Goal: Use online tool/utility: Utilize a website feature to perform a specific function

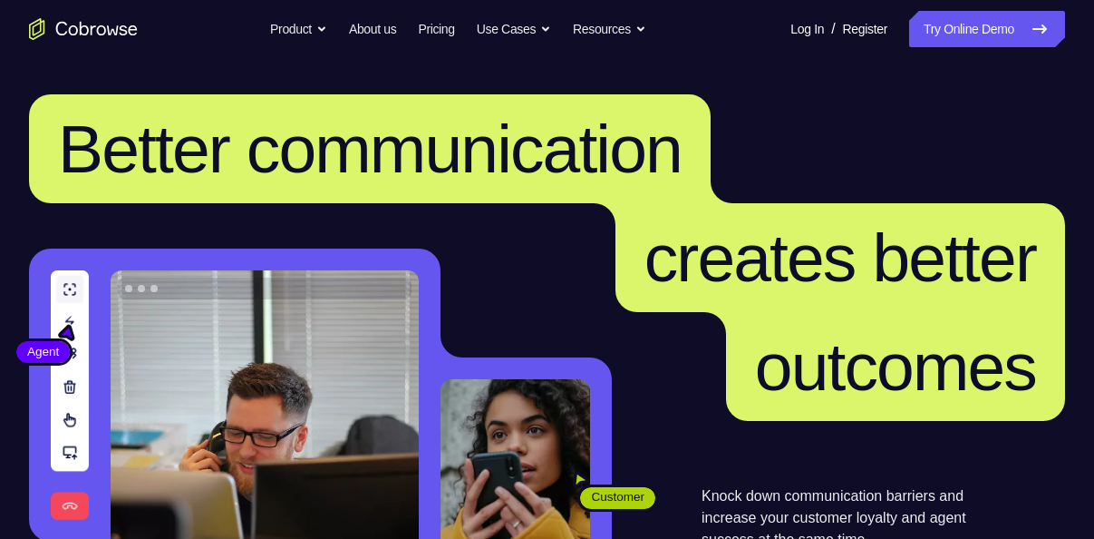
click at [791, 34] on link "Log In" at bounding box center [808, 29] width 34 height 36
click at [988, 42] on link "Try Online Demo" at bounding box center [987, 29] width 156 height 36
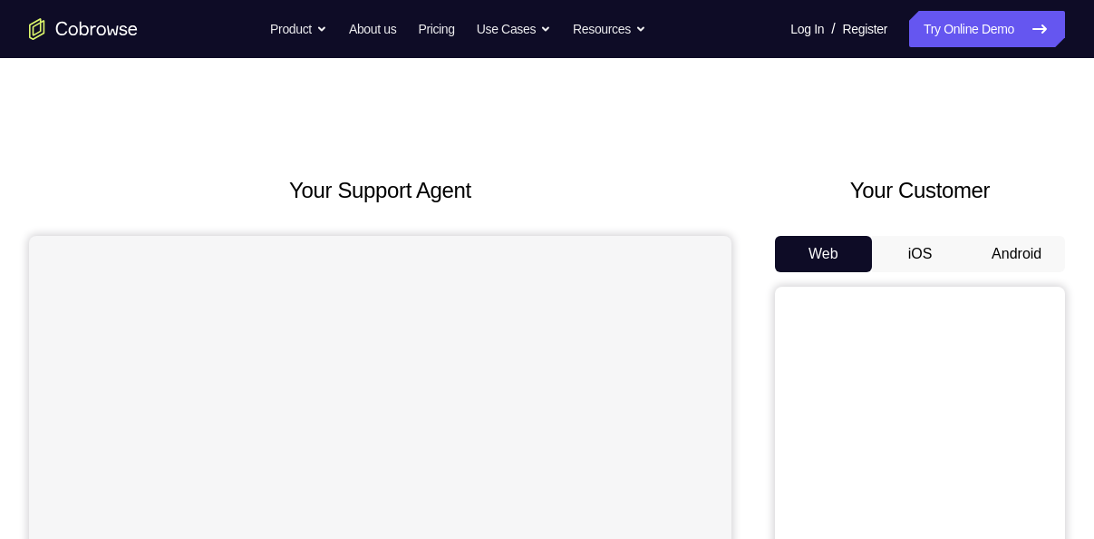
click at [1010, 255] on button "Android" at bounding box center [1016, 254] width 97 height 36
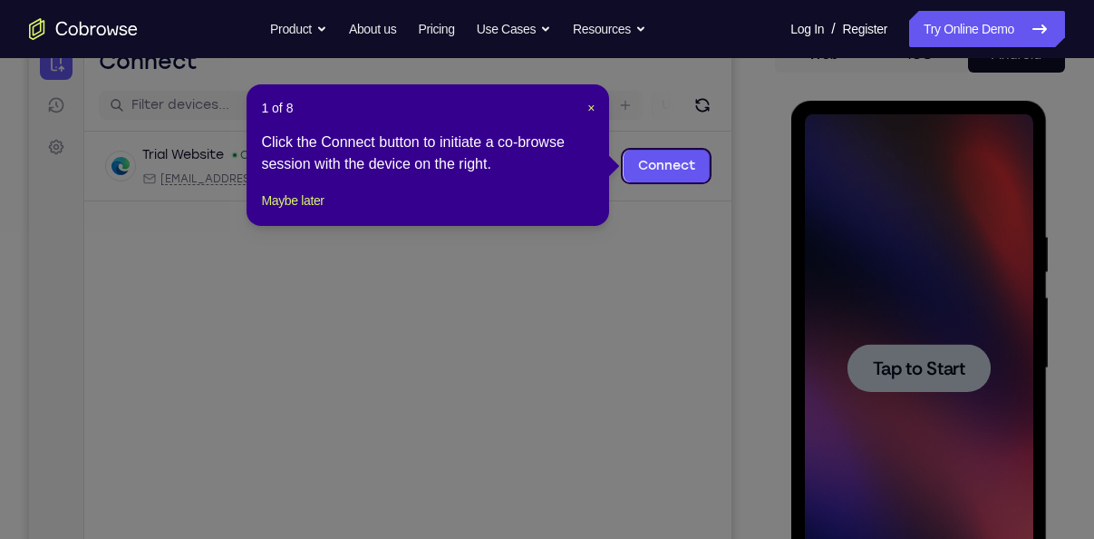
scroll to position [199, 0]
drag, startPoint x: 765, startPoint y: 273, endPoint x: 559, endPoint y: 68, distance: 291.1
click at [588, 105] on span "×" at bounding box center [591, 109] width 7 height 15
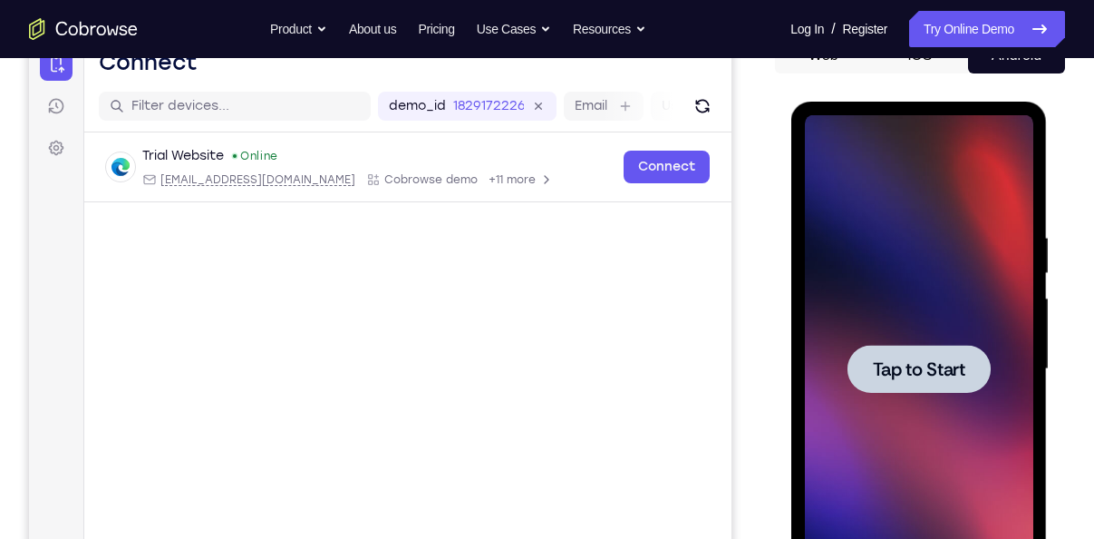
click at [857, 302] on div at bounding box center [918, 369] width 229 height 508
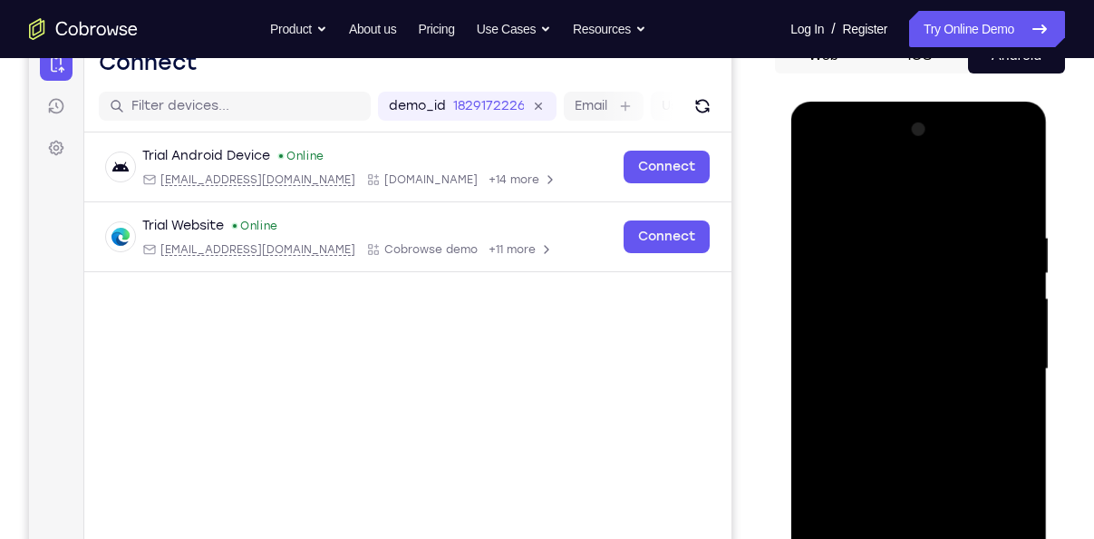
click at [900, 326] on div at bounding box center [918, 369] width 229 height 508
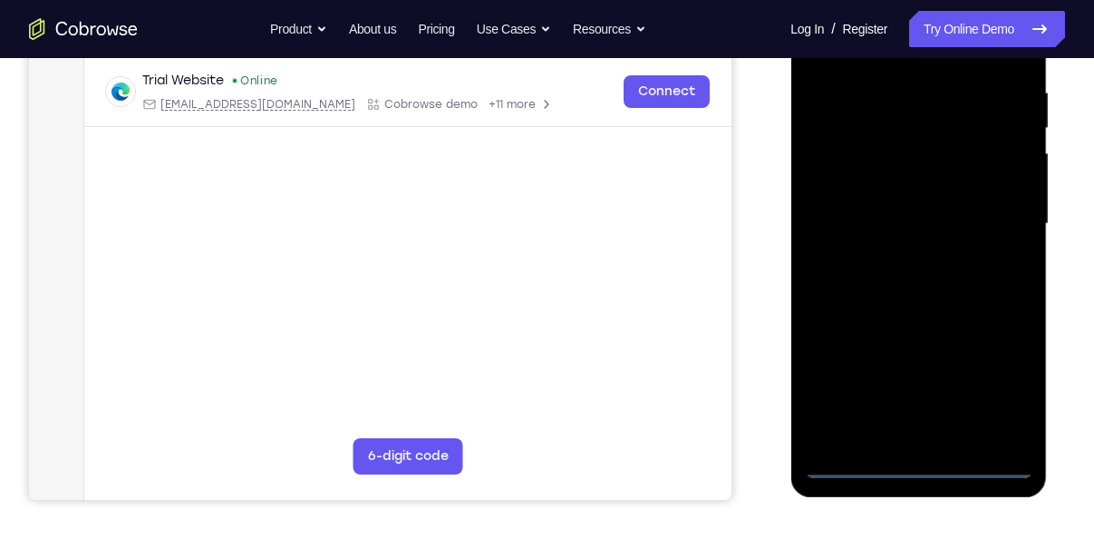
scroll to position [349, 0]
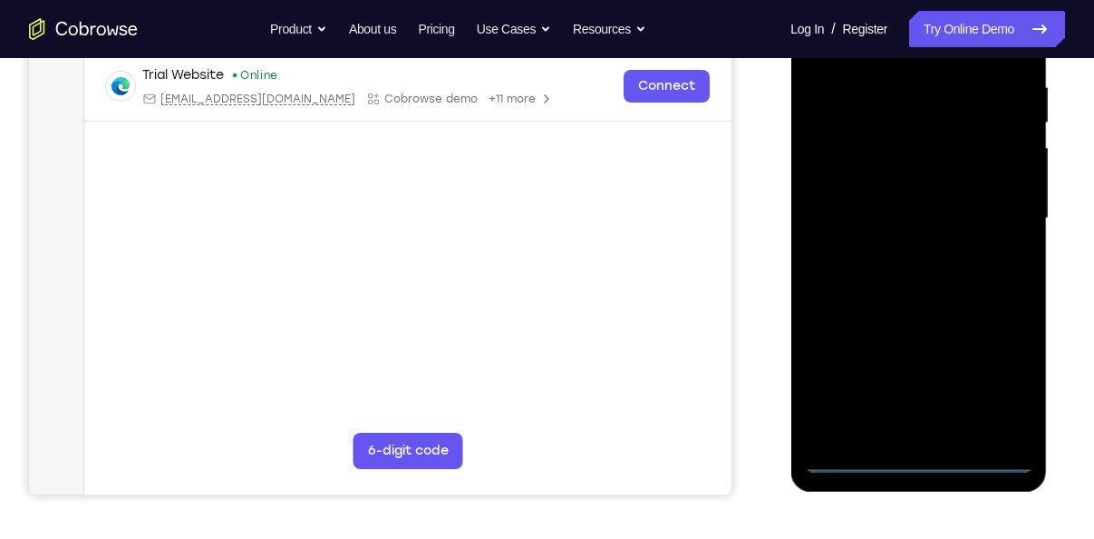
click at [921, 453] on div at bounding box center [918, 219] width 229 height 508
click at [1001, 382] on div at bounding box center [918, 219] width 229 height 508
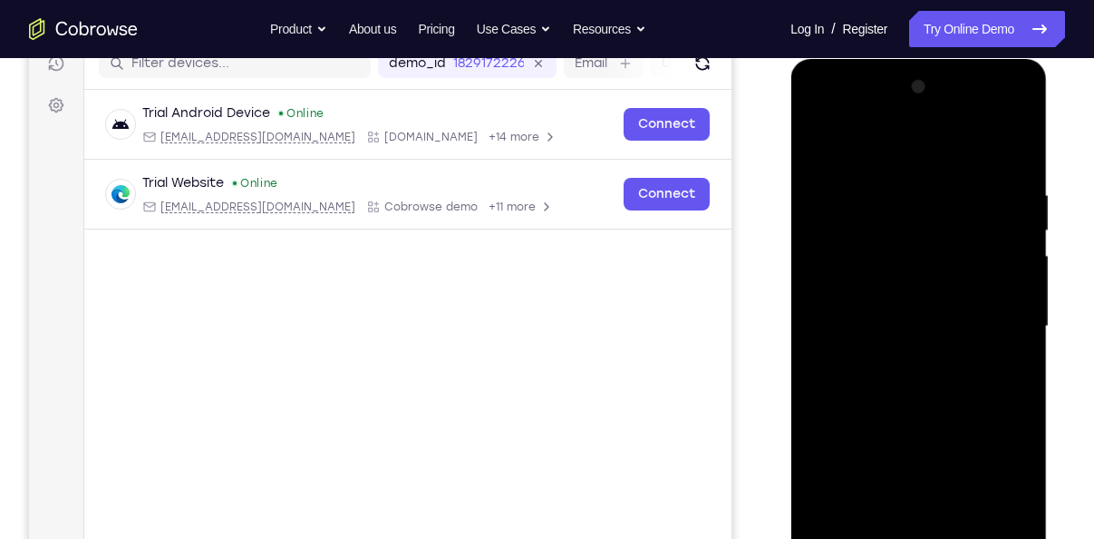
scroll to position [240, 0]
drag, startPoint x: 1001, startPoint y: 491, endPoint x: 947, endPoint y: 153, distance: 341.7
click at [947, 153] on div at bounding box center [918, 327] width 229 height 508
click at [989, 305] on div at bounding box center [918, 327] width 229 height 508
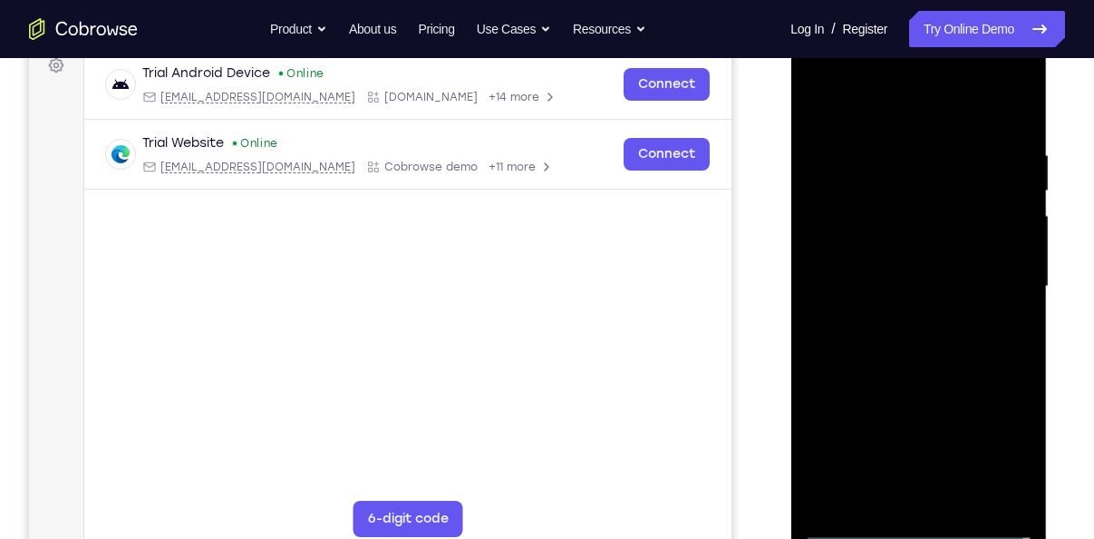
scroll to position [289, 0]
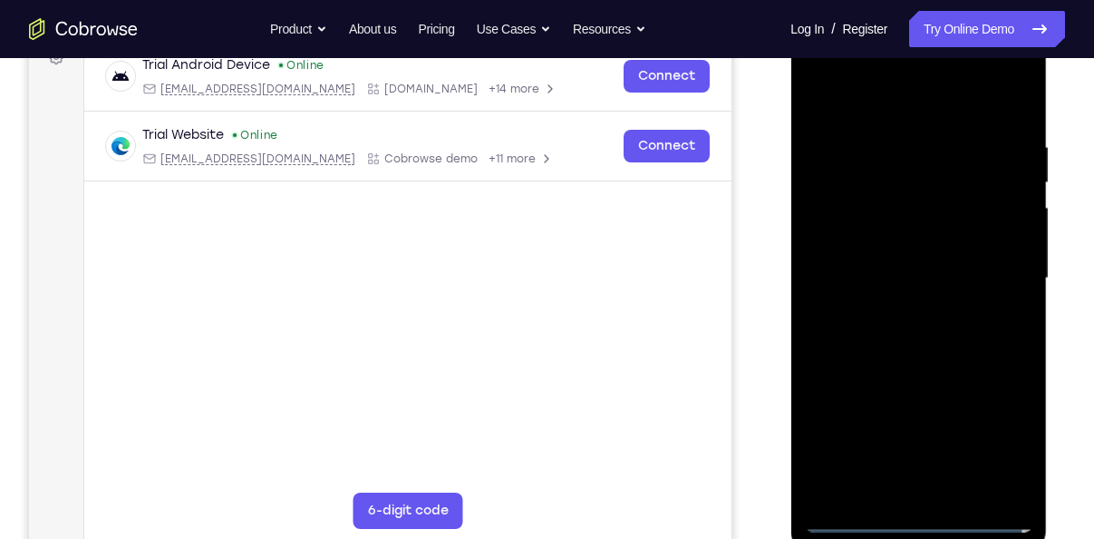
click at [892, 312] on div at bounding box center [918, 278] width 229 height 508
click at [926, 264] on div at bounding box center [918, 278] width 229 height 508
click at [931, 235] on div at bounding box center [918, 278] width 229 height 508
click at [871, 271] on div at bounding box center [918, 278] width 229 height 508
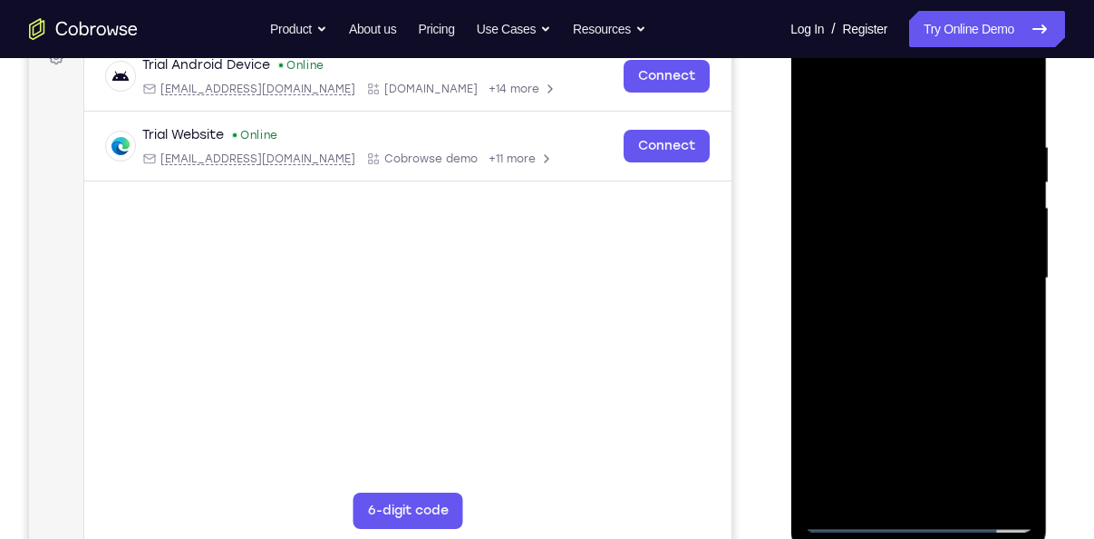
click at [864, 327] on div at bounding box center [918, 278] width 229 height 508
click at [874, 327] on div at bounding box center [918, 278] width 229 height 508
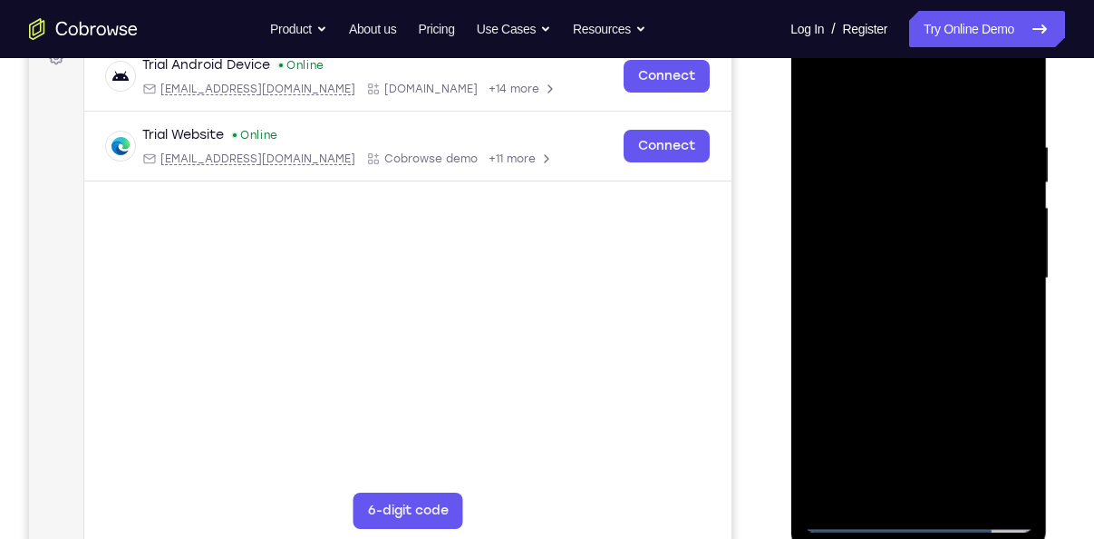
click at [935, 360] on div at bounding box center [918, 278] width 229 height 508
drag, startPoint x: 952, startPoint y: 378, endPoint x: 964, endPoint y: 229, distance: 149.2
click at [964, 229] on div at bounding box center [918, 278] width 229 height 508
click at [1018, 218] on div at bounding box center [918, 278] width 229 height 508
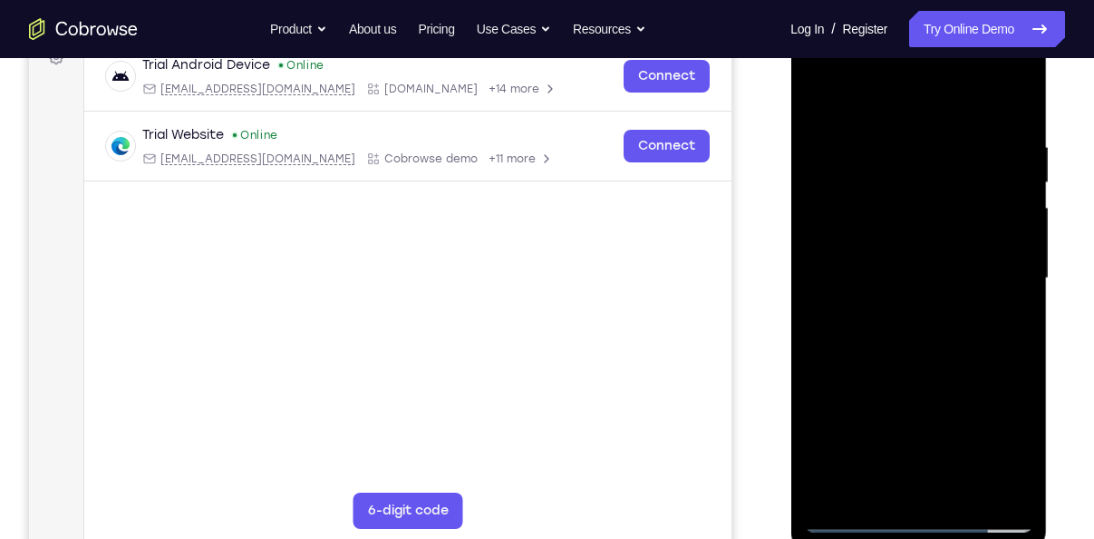
click at [1018, 218] on div at bounding box center [918, 278] width 229 height 508
click at [942, 224] on div at bounding box center [918, 278] width 229 height 508
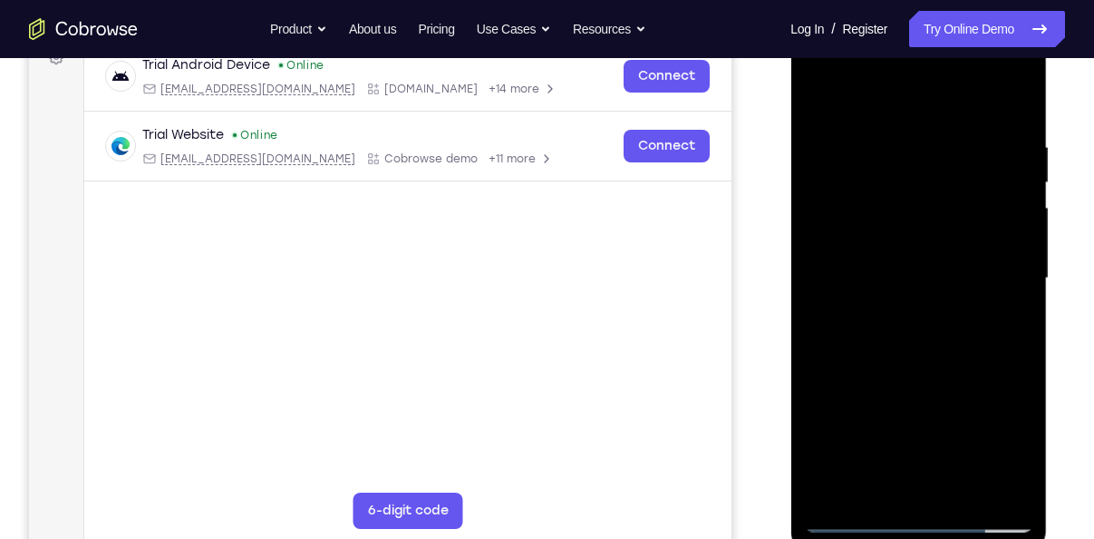
click at [1018, 213] on div at bounding box center [918, 278] width 229 height 508
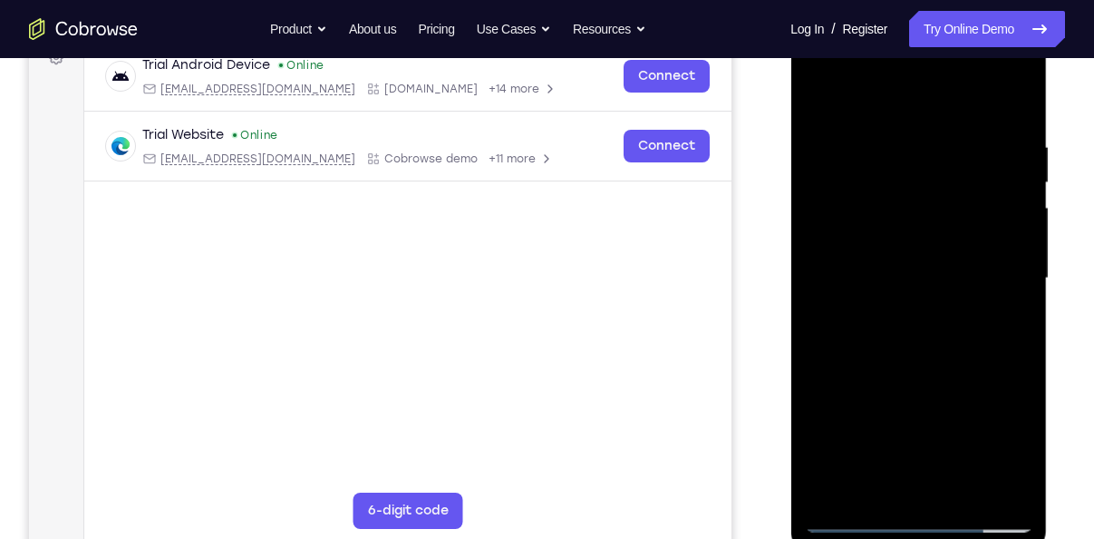
click at [1018, 213] on div at bounding box center [918, 278] width 229 height 508
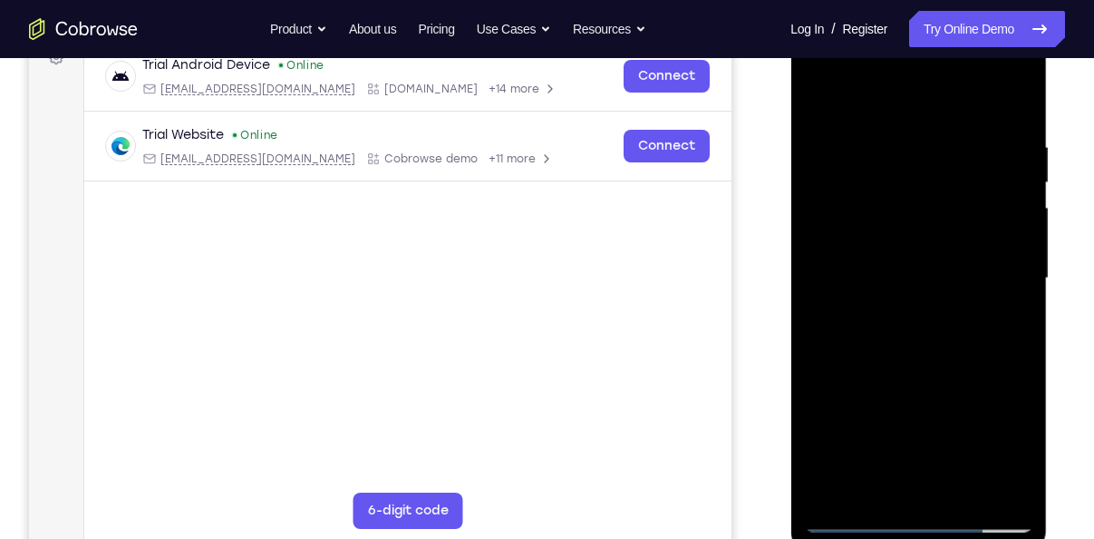
click at [1018, 213] on div at bounding box center [918, 278] width 229 height 508
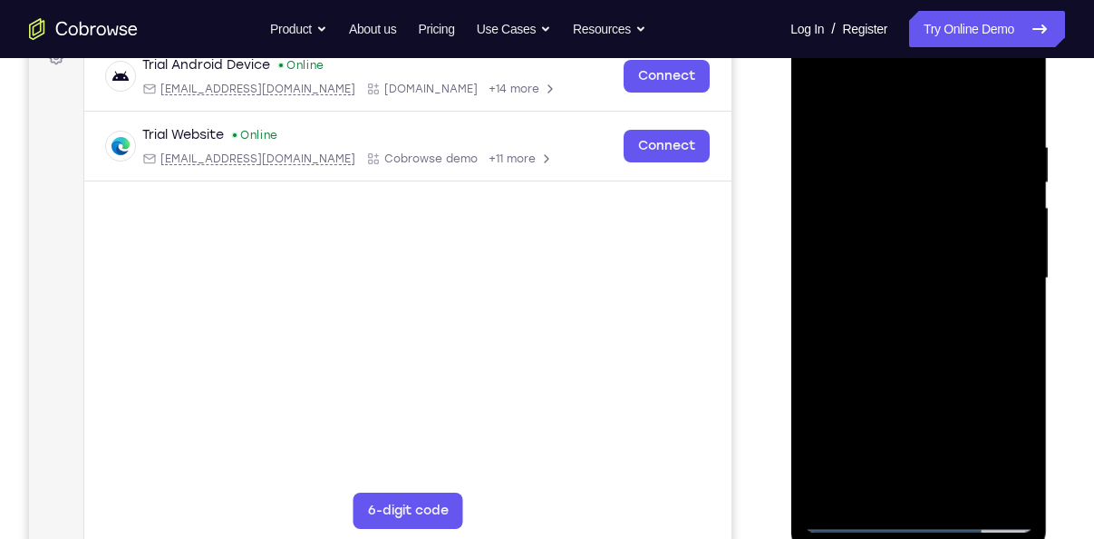
click at [1018, 213] on div at bounding box center [918, 278] width 229 height 508
click at [942, 231] on div at bounding box center [918, 278] width 229 height 508
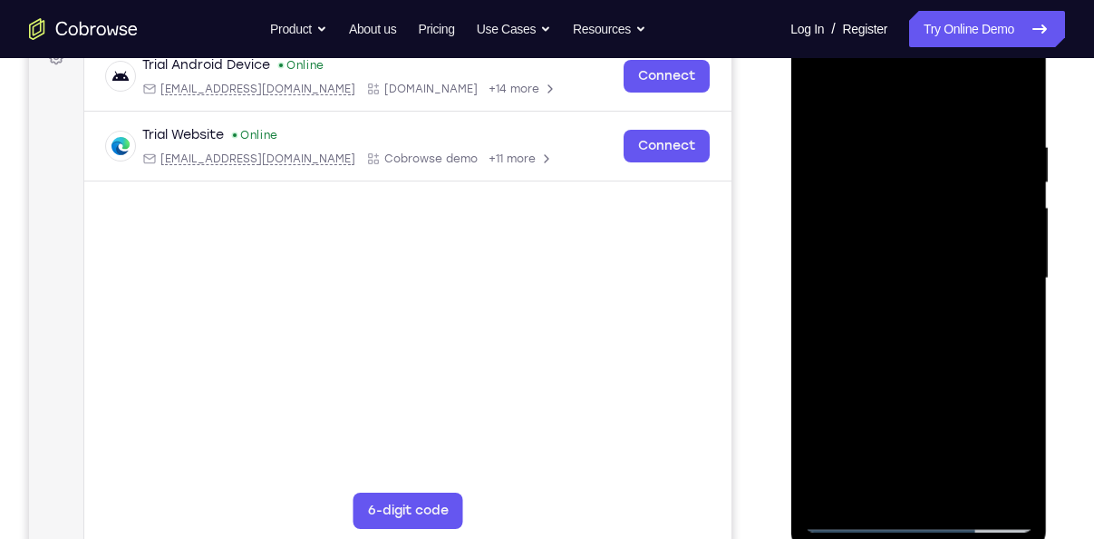
drag, startPoint x: 936, startPoint y: 413, endPoint x: 980, endPoint y: 94, distance: 321.4
click at [980, 94] on div at bounding box center [918, 278] width 229 height 508
drag, startPoint x: 923, startPoint y: 419, endPoint x: 978, endPoint y: 69, distance: 354.4
click at [978, 69] on div at bounding box center [918, 278] width 229 height 508
click at [1014, 216] on div at bounding box center [918, 278] width 229 height 508
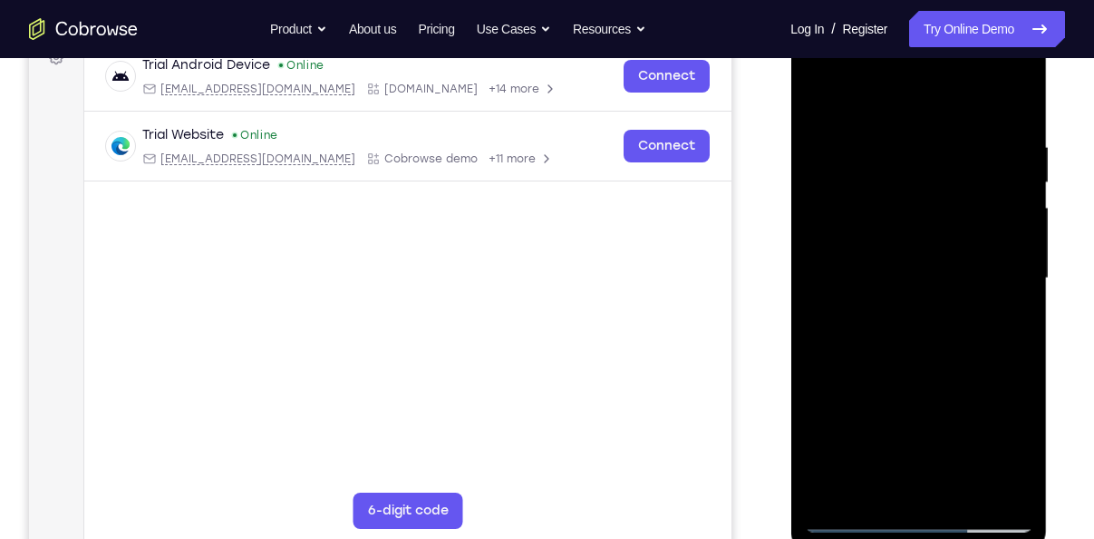
click at [1024, 102] on div at bounding box center [918, 278] width 229 height 508
click at [1011, 91] on div at bounding box center [918, 278] width 229 height 508
click at [903, 137] on div at bounding box center [918, 278] width 229 height 508
click at [897, 143] on div at bounding box center [918, 278] width 229 height 508
click at [860, 137] on div at bounding box center [918, 278] width 229 height 508
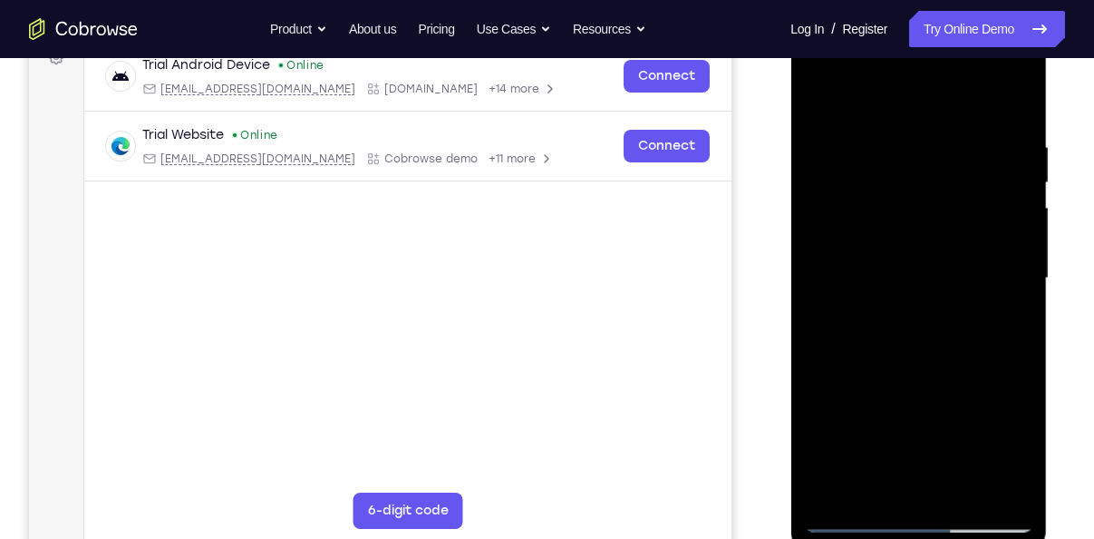
click at [860, 137] on div at bounding box center [918, 278] width 229 height 508
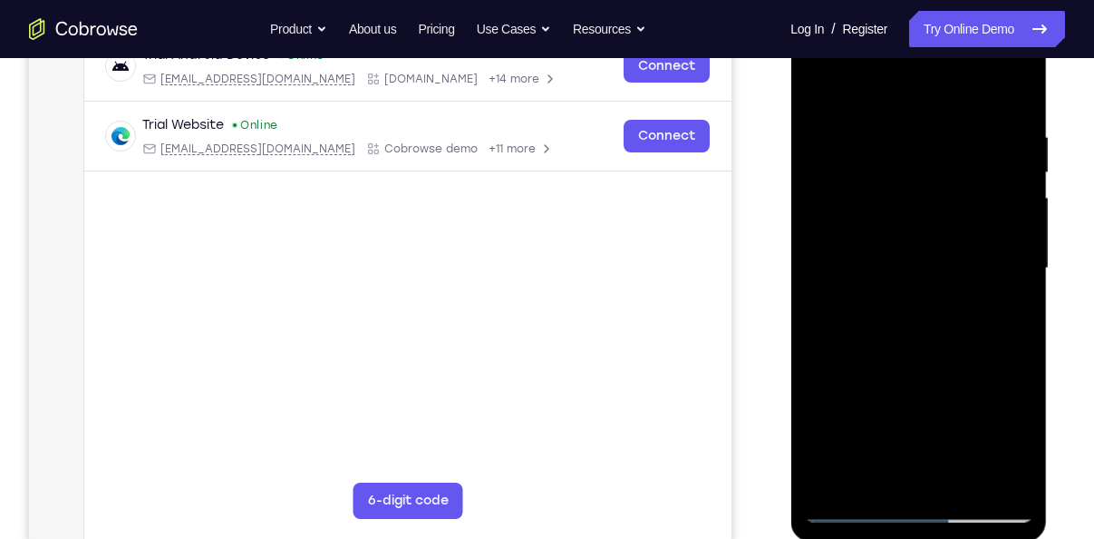
scroll to position [292, 0]
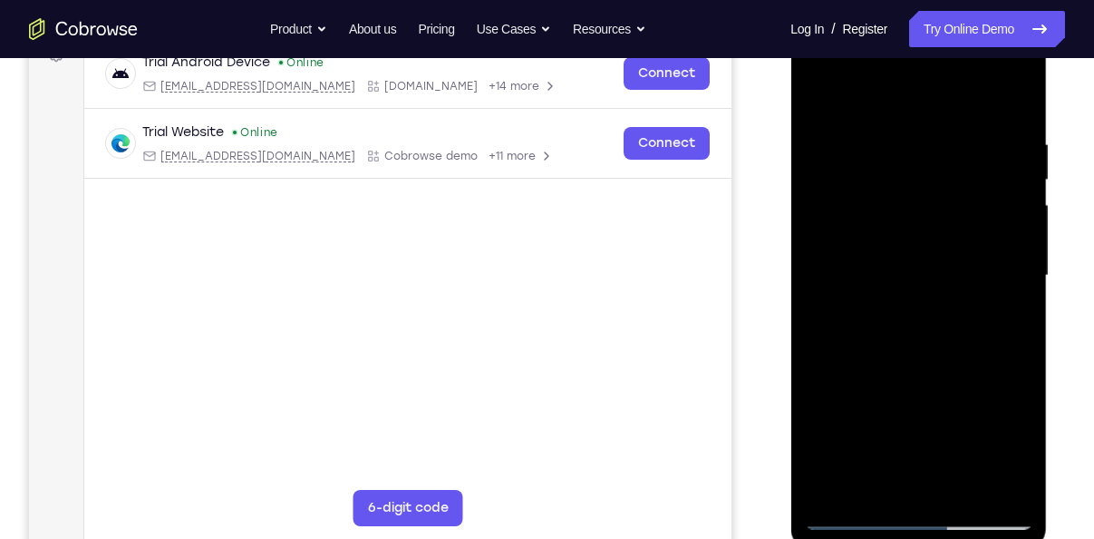
click at [895, 122] on div at bounding box center [918, 276] width 229 height 508
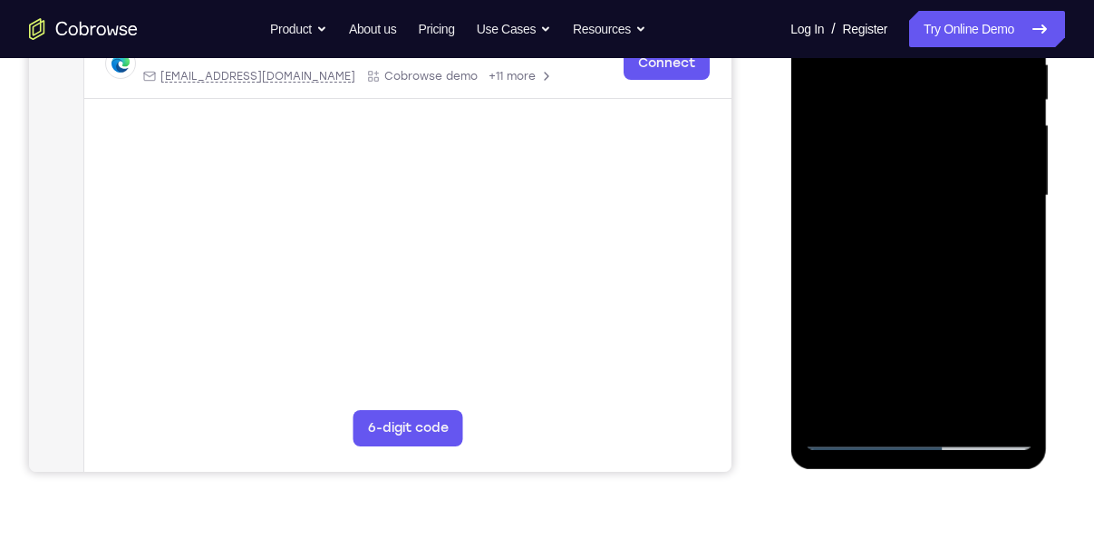
scroll to position [478, 0]
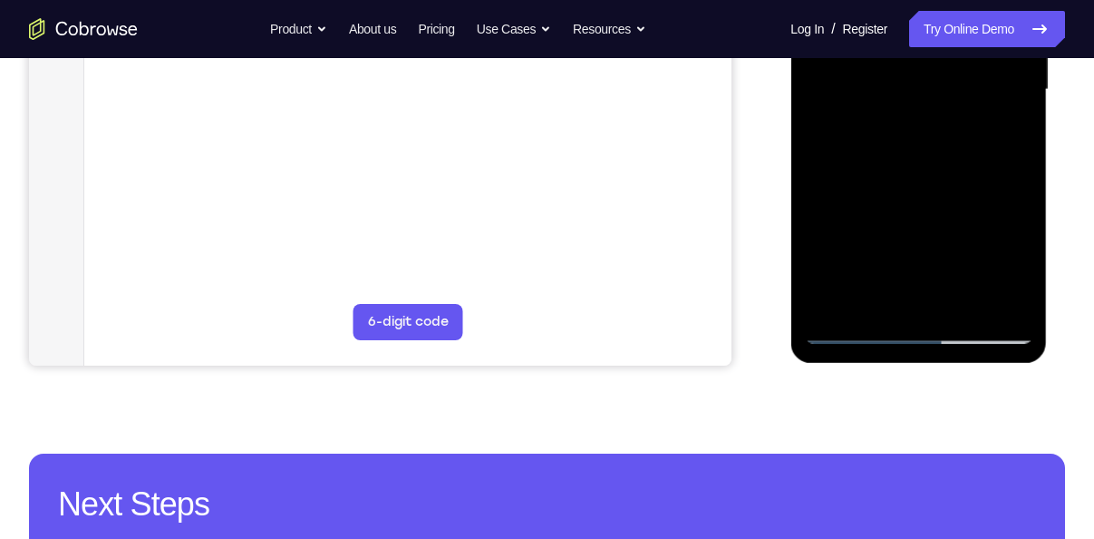
click at [963, 302] on div at bounding box center [918, 90] width 229 height 508
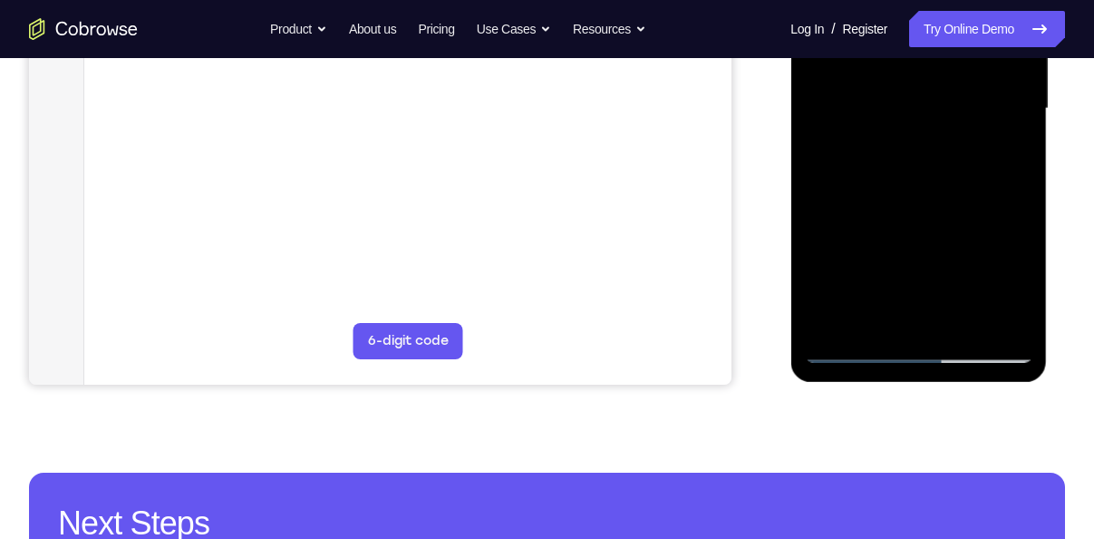
scroll to position [384, 0]
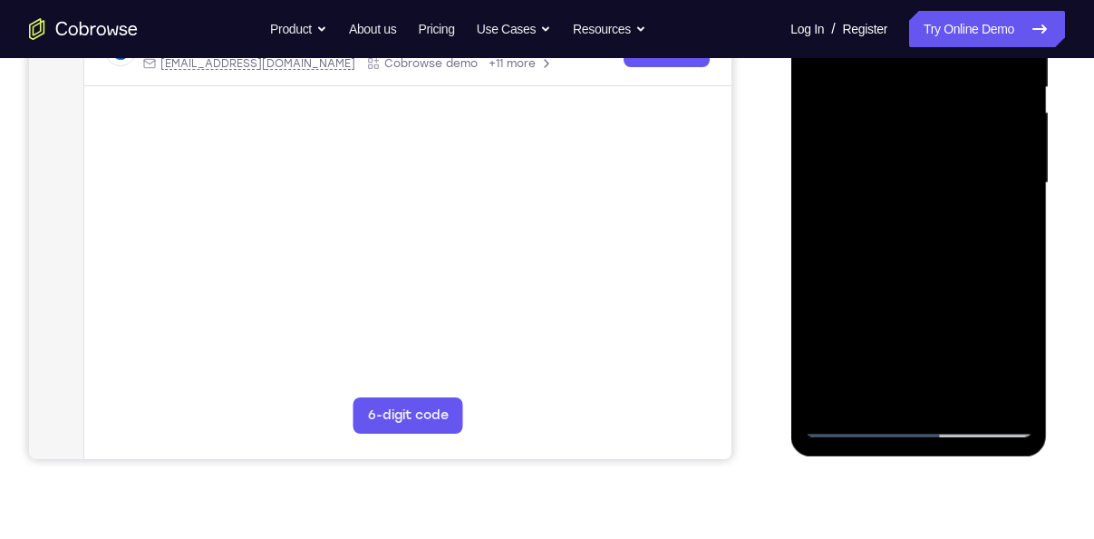
click at [946, 277] on div at bounding box center [918, 183] width 229 height 508
click at [962, 171] on div at bounding box center [918, 183] width 229 height 508
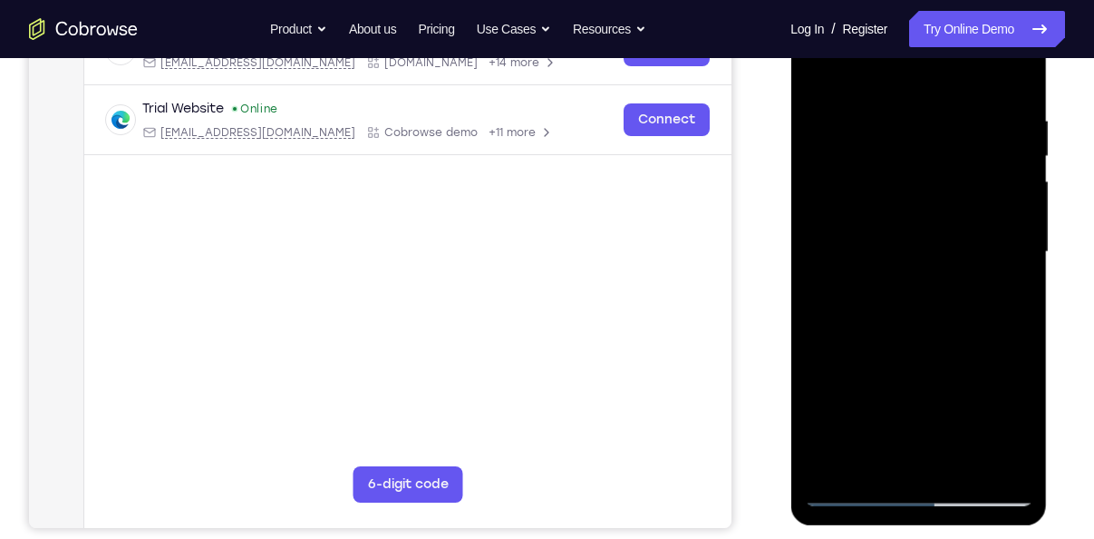
scroll to position [315, 0]
click at [819, 74] on div at bounding box center [918, 253] width 229 height 508
click at [895, 220] on div at bounding box center [918, 253] width 229 height 508
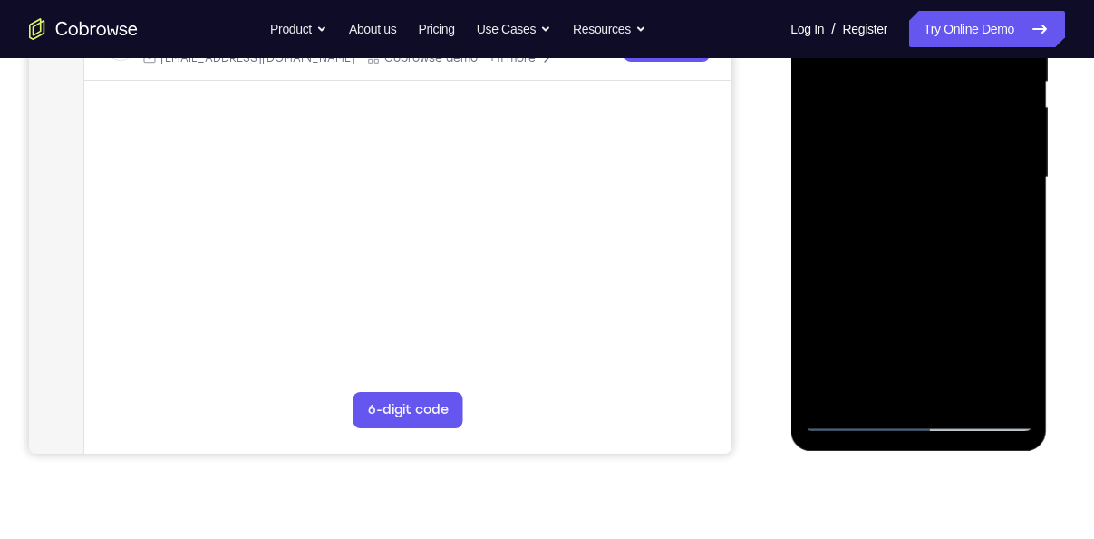
click at [910, 337] on div at bounding box center [918, 178] width 229 height 508
click at [955, 348] on div at bounding box center [918, 178] width 229 height 508
click at [1016, 326] on div at bounding box center [918, 178] width 229 height 508
drag, startPoint x: 988, startPoint y: 256, endPoint x: 1038, endPoint y: 72, distance: 190.7
click at [1038, 72] on div at bounding box center [919, 180] width 257 height 540
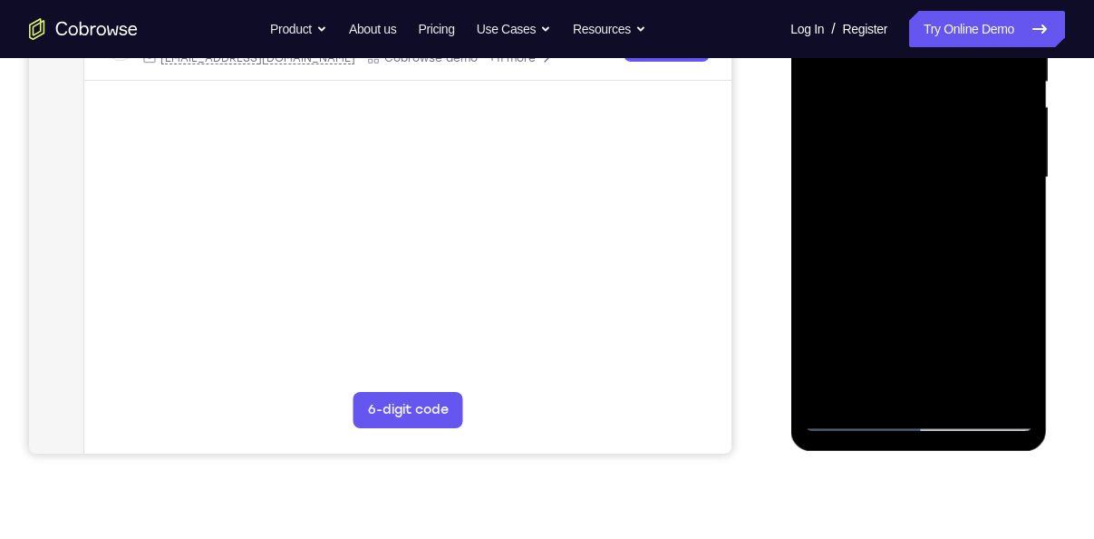
drag, startPoint x: 956, startPoint y: 311, endPoint x: 1012, endPoint y: 119, distance: 200.3
click at [1012, 119] on div at bounding box center [918, 178] width 229 height 508
drag, startPoint x: 997, startPoint y: 210, endPoint x: 998, endPoint y: 278, distance: 68.0
click at [998, 278] on div at bounding box center [918, 178] width 229 height 508
drag, startPoint x: 961, startPoint y: 298, endPoint x: 976, endPoint y: 256, distance: 45.0
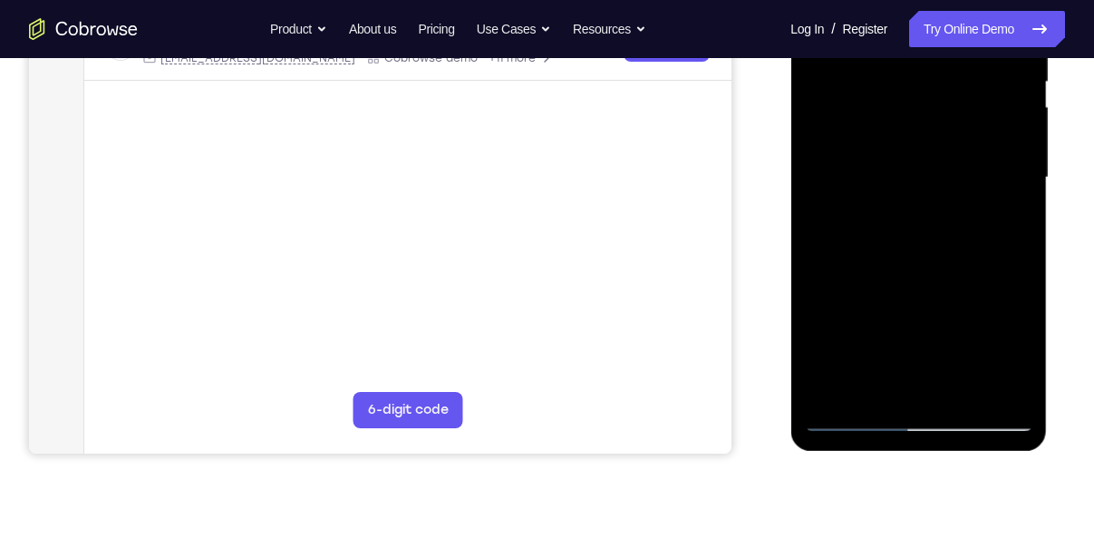
click at [976, 256] on div at bounding box center [918, 178] width 229 height 508
drag, startPoint x: 971, startPoint y: 189, endPoint x: 891, endPoint y: 471, distance: 293.1
click at [891, 454] on html "Online web based iOS Simulators and Android Emulators. Run iPhone, iPad, Mobile…" at bounding box center [920, 182] width 258 height 544
click at [997, 174] on div at bounding box center [918, 178] width 229 height 508
drag, startPoint x: 916, startPoint y: 275, endPoint x: 987, endPoint y: 74, distance: 212.5
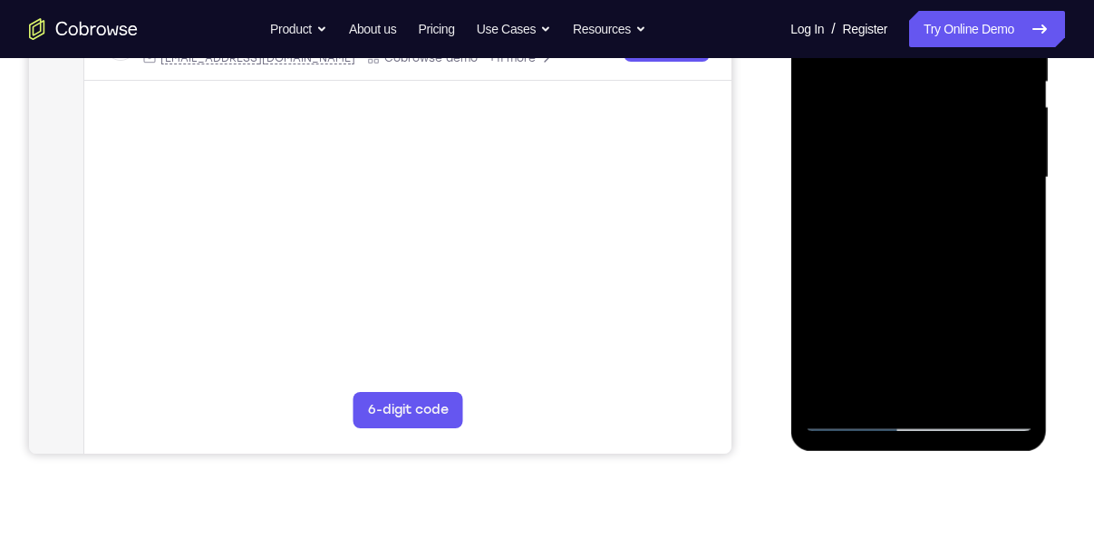
click at [987, 74] on div at bounding box center [918, 178] width 229 height 508
drag, startPoint x: 948, startPoint y: 264, endPoint x: 996, endPoint y: 98, distance: 172.5
click at [996, 98] on div at bounding box center [918, 178] width 229 height 508
click at [908, 219] on div at bounding box center [918, 178] width 229 height 508
click at [923, 216] on div at bounding box center [918, 178] width 229 height 508
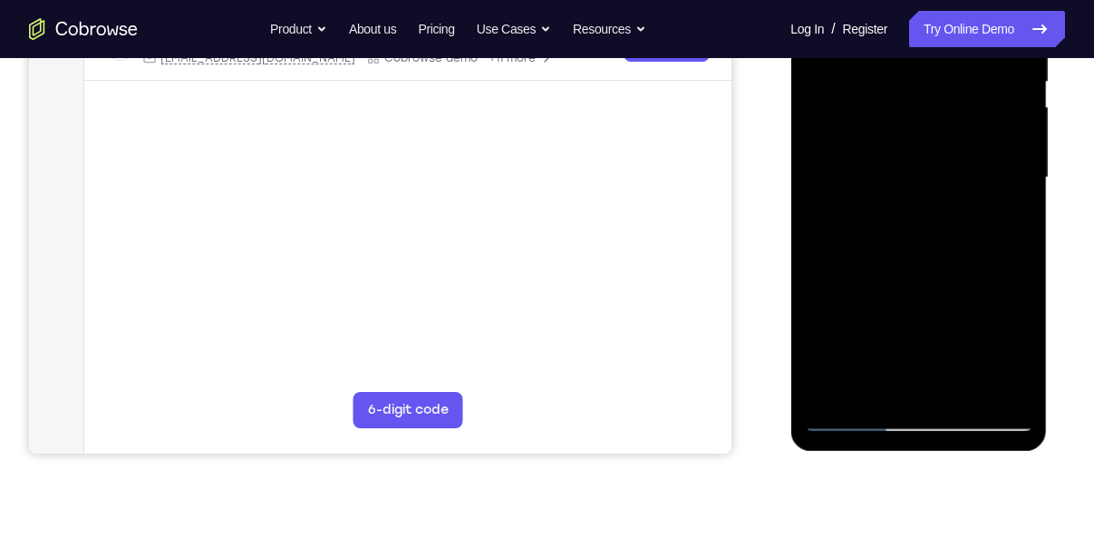
drag, startPoint x: 861, startPoint y: 107, endPoint x: 861, endPoint y: -18, distance: 125.1
click at [861, 0] on div at bounding box center [918, 178] width 229 height 508
click at [1005, 72] on div at bounding box center [918, 178] width 229 height 508
click at [954, 342] on div at bounding box center [918, 178] width 229 height 508
click at [959, 351] on div at bounding box center [918, 178] width 229 height 508
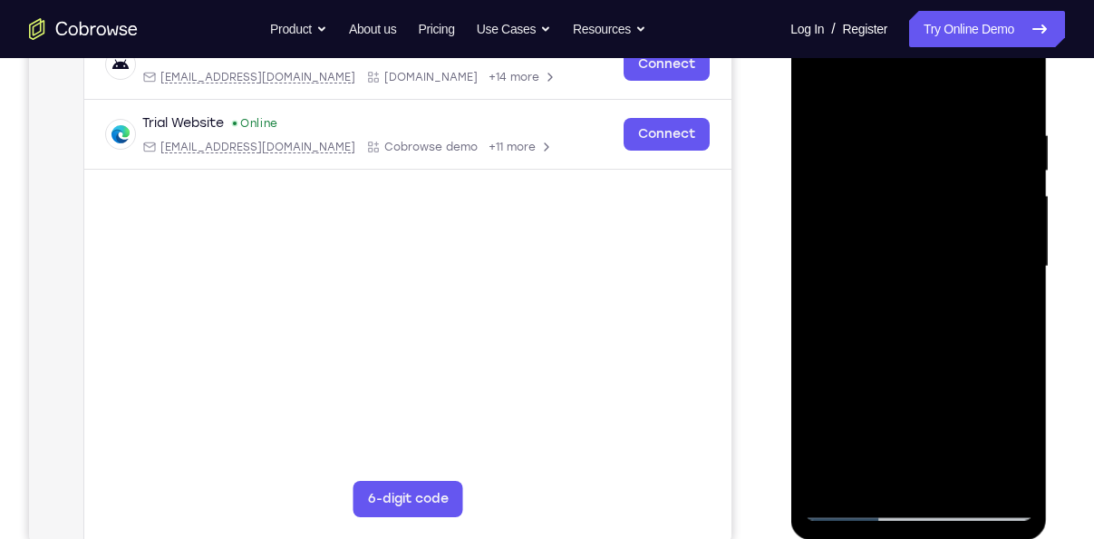
scroll to position [423, 0]
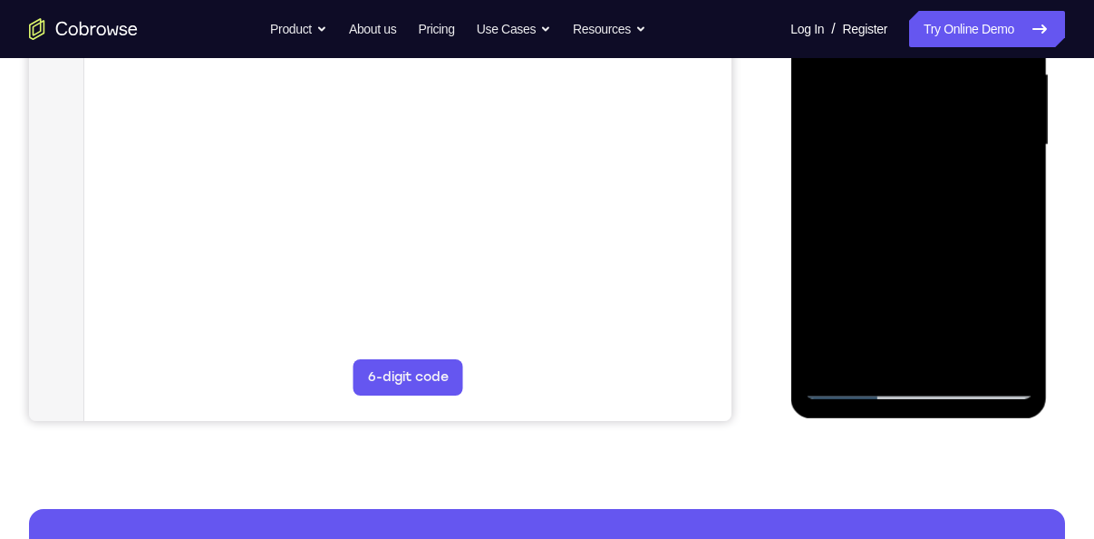
click at [1016, 294] on div at bounding box center [918, 145] width 229 height 508
drag, startPoint x: 975, startPoint y: 252, endPoint x: 1044, endPoint y: 83, distance: 183.0
click at [1044, 83] on div at bounding box center [919, 148] width 257 height 540
drag, startPoint x: 952, startPoint y: 269, endPoint x: 1023, endPoint y: 126, distance: 159.8
click at [1023, 126] on div at bounding box center [918, 145] width 229 height 508
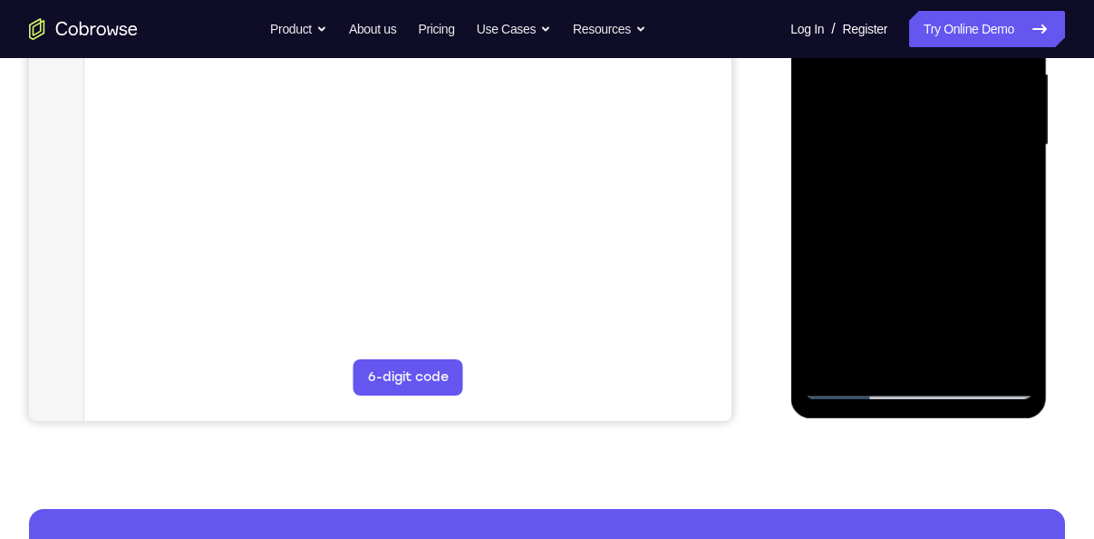
click at [991, 204] on div at bounding box center [918, 145] width 229 height 508
click at [960, 306] on div at bounding box center [918, 145] width 229 height 508
click at [880, 280] on div at bounding box center [918, 145] width 229 height 508
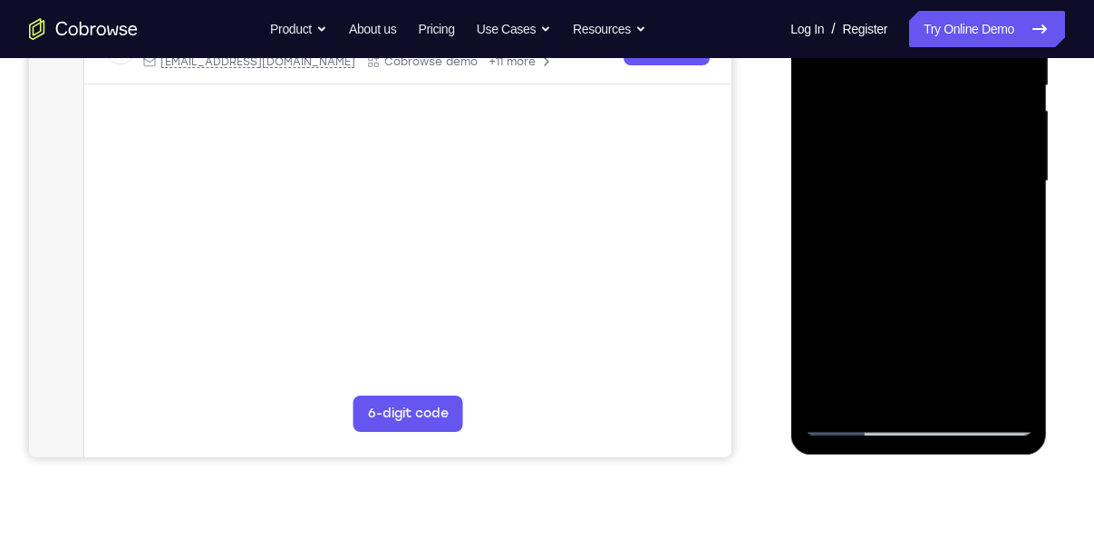
scroll to position [406, 0]
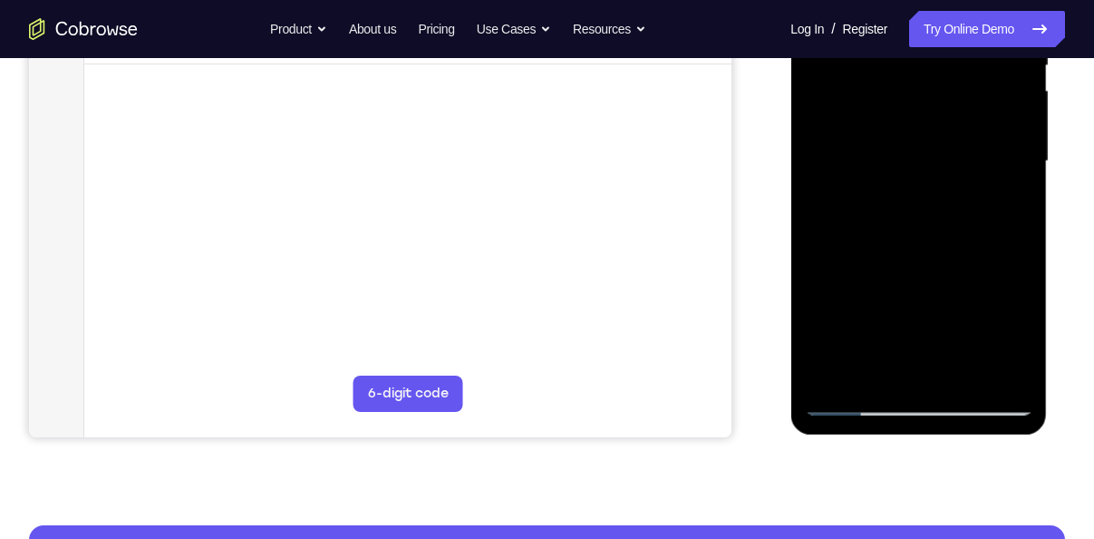
drag, startPoint x: 869, startPoint y: 188, endPoint x: 844, endPoint y: 413, distance: 227.1
click at [844, 413] on div at bounding box center [918, 162] width 229 height 508
drag, startPoint x: 880, startPoint y: 169, endPoint x: 850, endPoint y: 371, distance: 204.4
click at [850, 371] on div at bounding box center [918, 162] width 229 height 508
drag, startPoint x: 883, startPoint y: 156, endPoint x: 863, endPoint y: 324, distance: 168.9
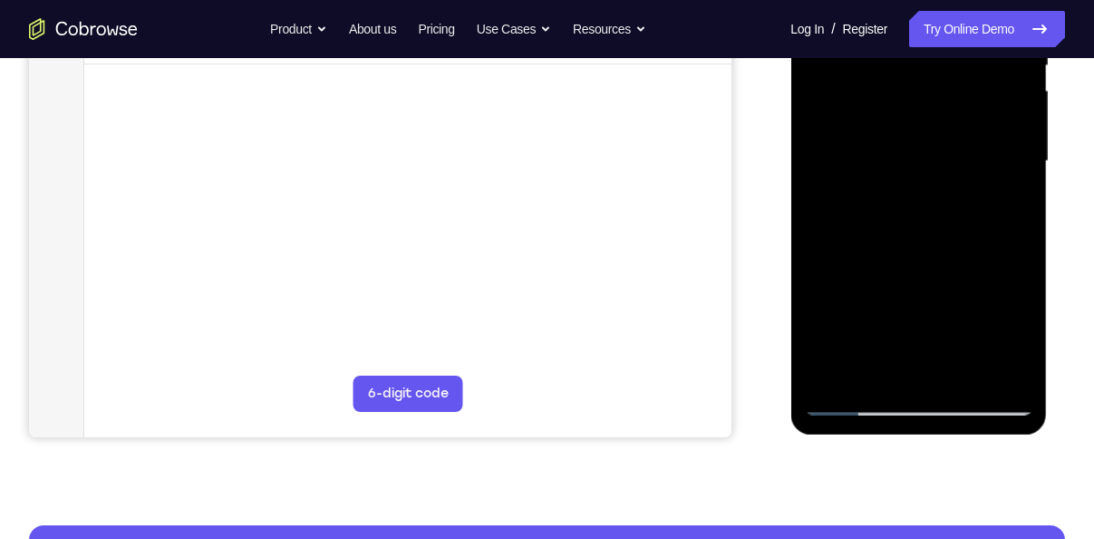
click at [863, 324] on div at bounding box center [918, 162] width 229 height 508
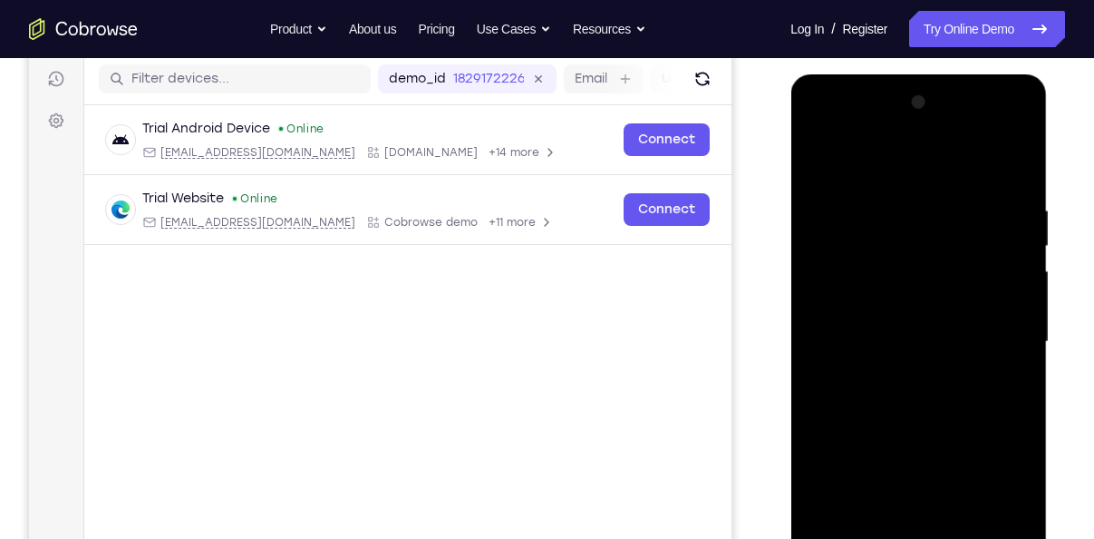
scroll to position [225, 0]
click at [817, 152] on div at bounding box center [918, 343] width 229 height 508
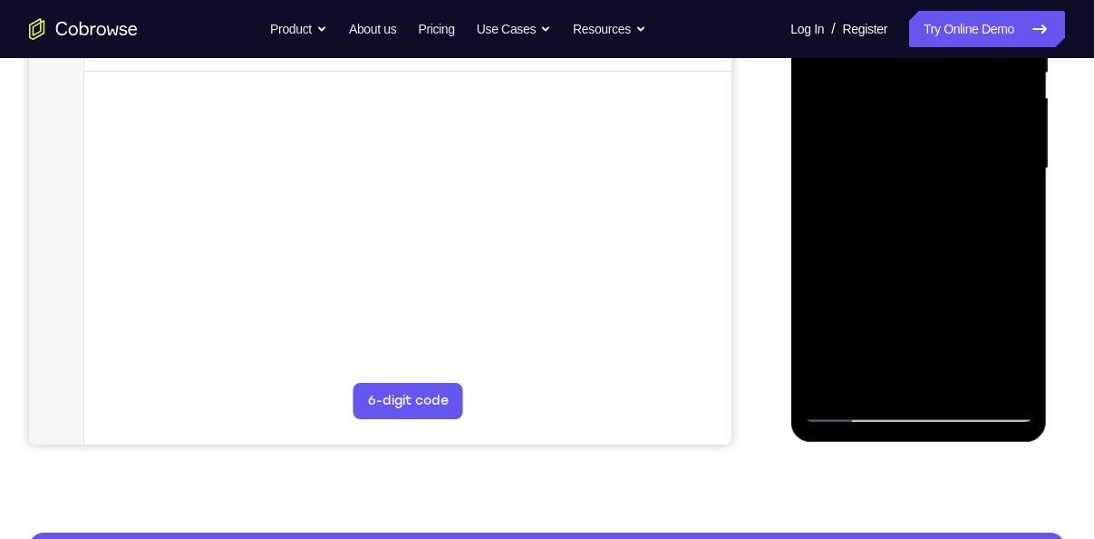
scroll to position [398, 0]
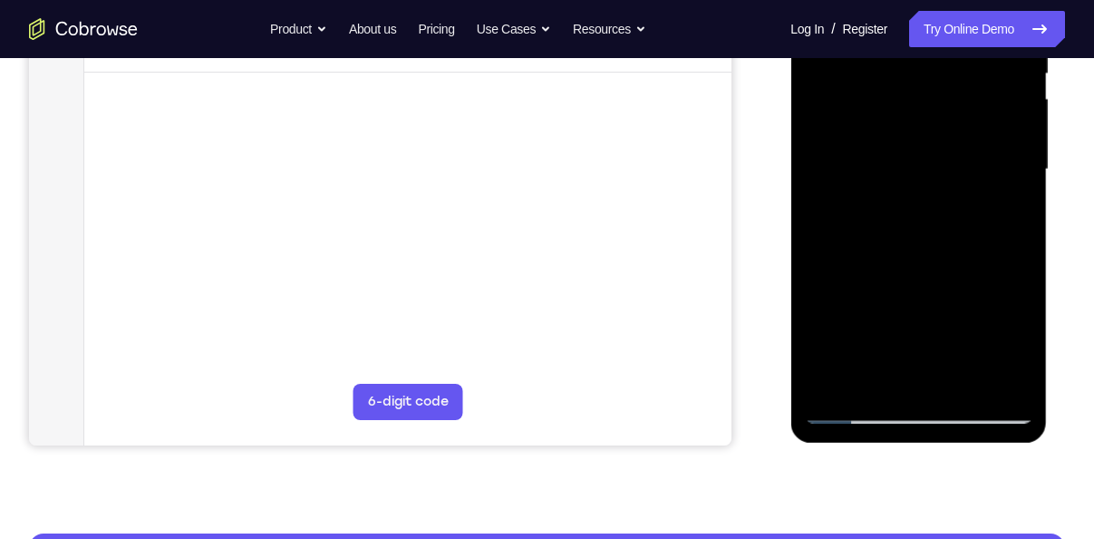
click at [845, 416] on div at bounding box center [918, 170] width 229 height 508
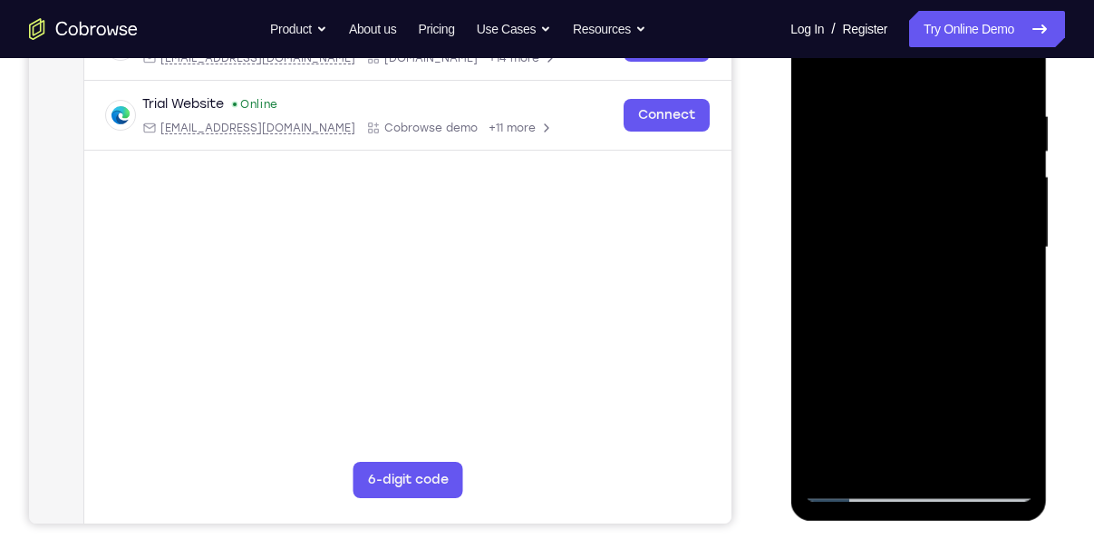
scroll to position [319, 0]
click at [822, 67] on div at bounding box center [918, 249] width 229 height 508
click at [1024, 149] on div at bounding box center [918, 249] width 229 height 508
click at [816, 65] on div at bounding box center [918, 249] width 229 height 508
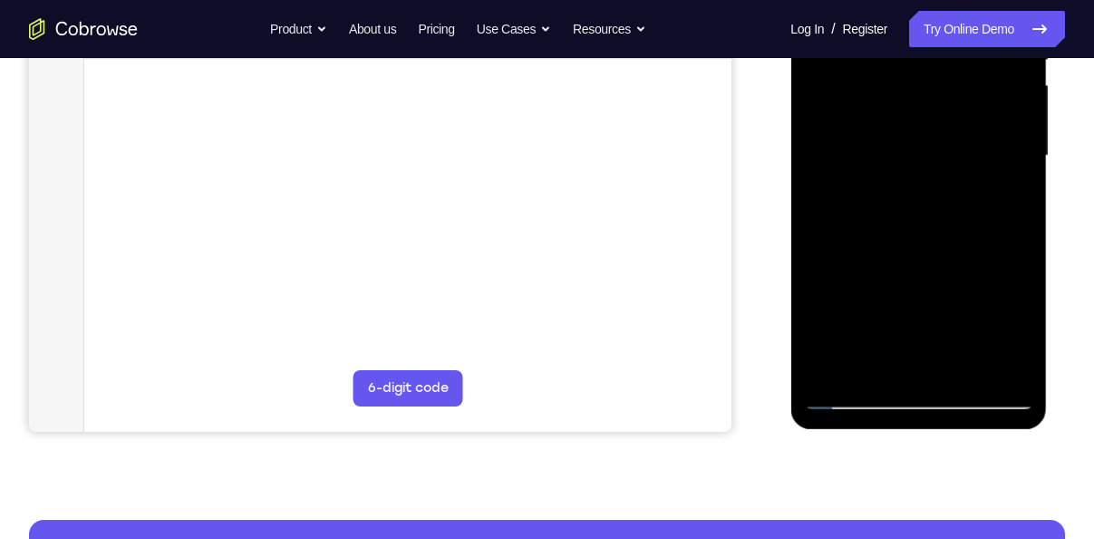
scroll to position [519, 0]
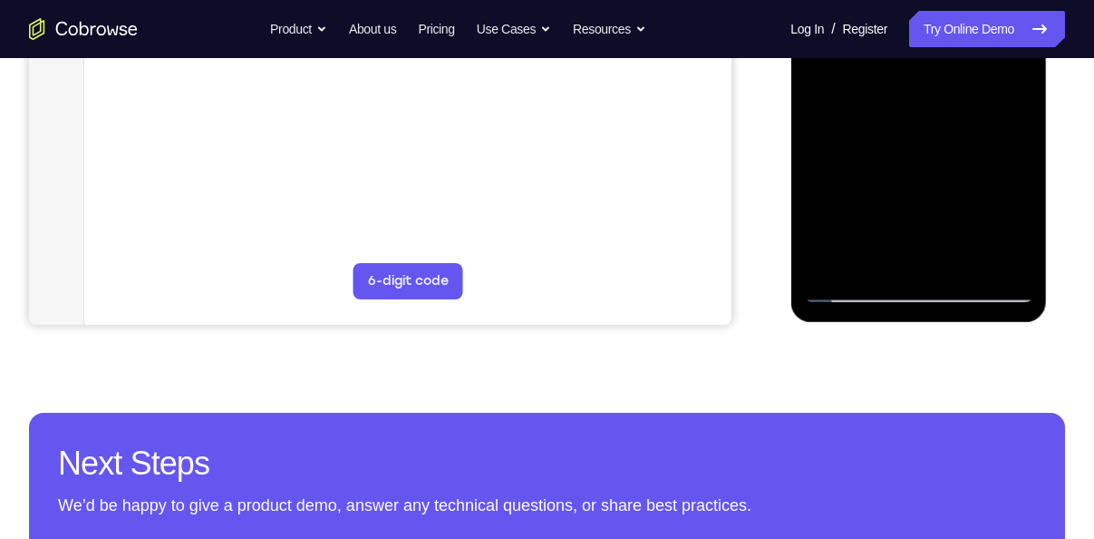
click at [842, 295] on div at bounding box center [918, 49] width 229 height 508
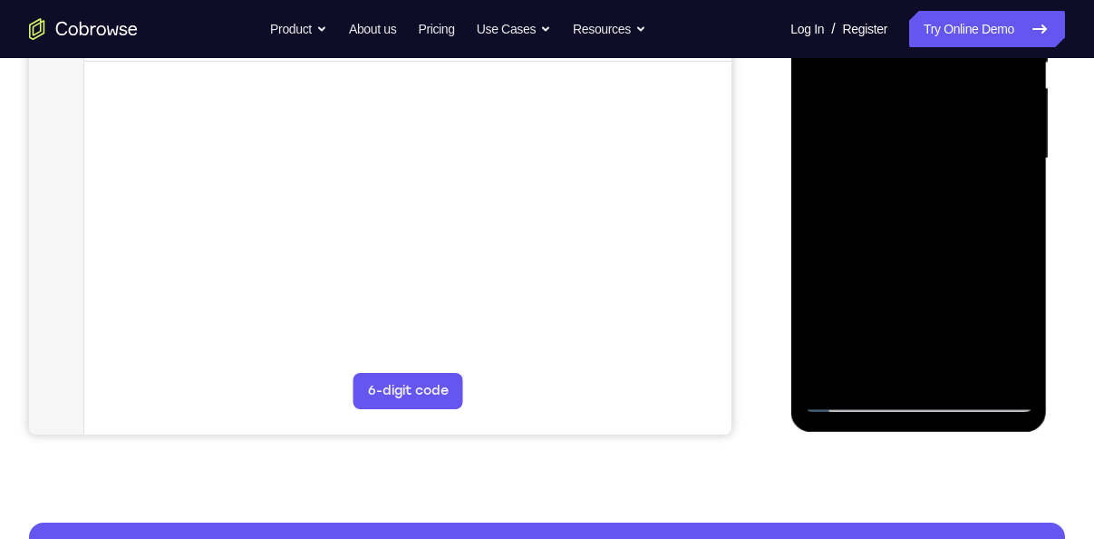
scroll to position [408, 0]
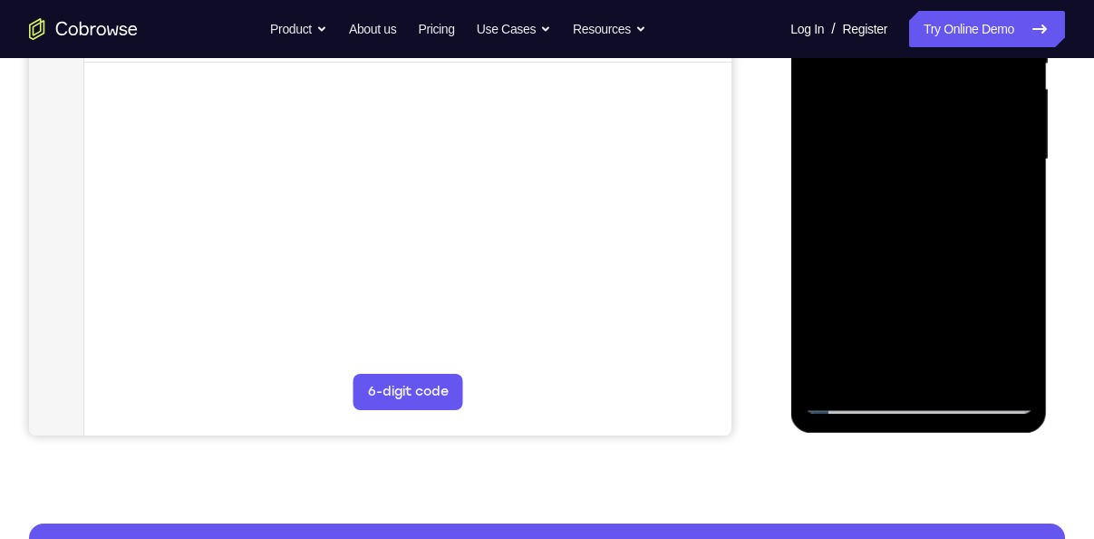
click at [999, 326] on div at bounding box center [918, 160] width 229 height 508
drag, startPoint x: 999, startPoint y: 326, endPoint x: 1009, endPoint y: 330, distance: 11.0
click at [1009, 330] on div at bounding box center [918, 160] width 229 height 508
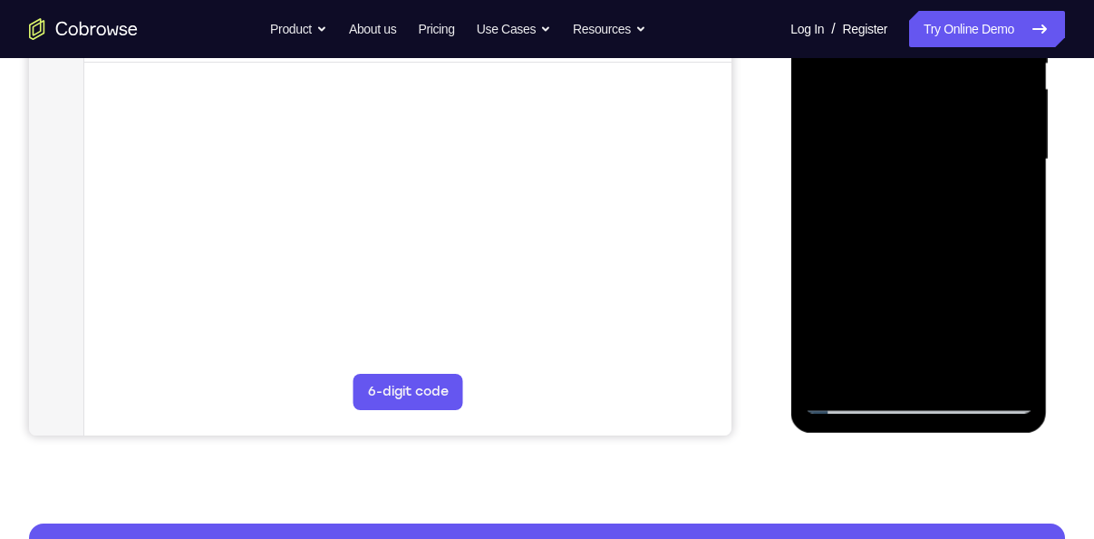
click at [1009, 330] on div at bounding box center [918, 160] width 229 height 508
drag, startPoint x: 1009, startPoint y: 330, endPoint x: 891, endPoint y: 93, distance: 264.4
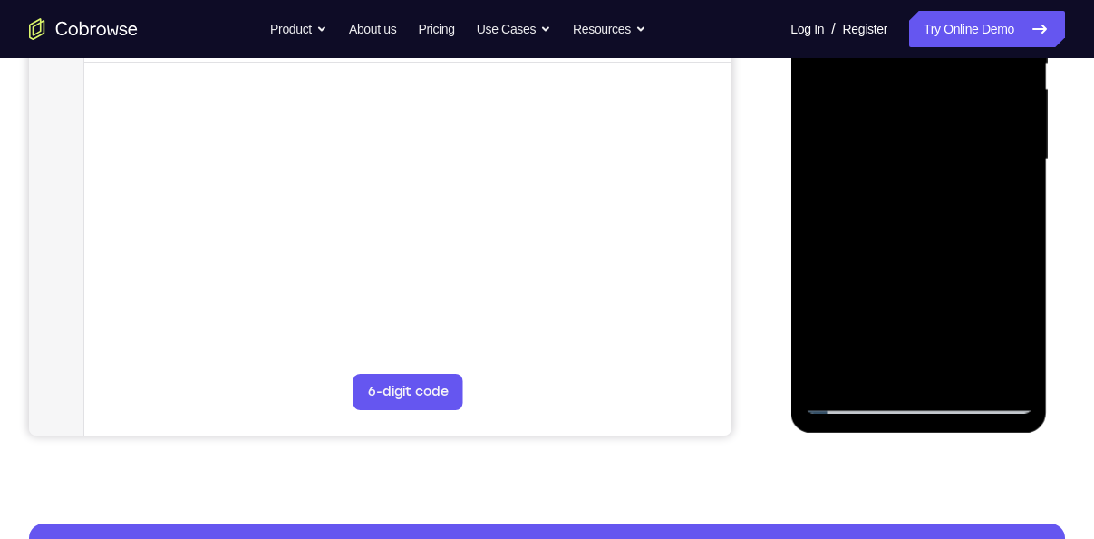
click at [891, 93] on div at bounding box center [918, 160] width 229 height 508
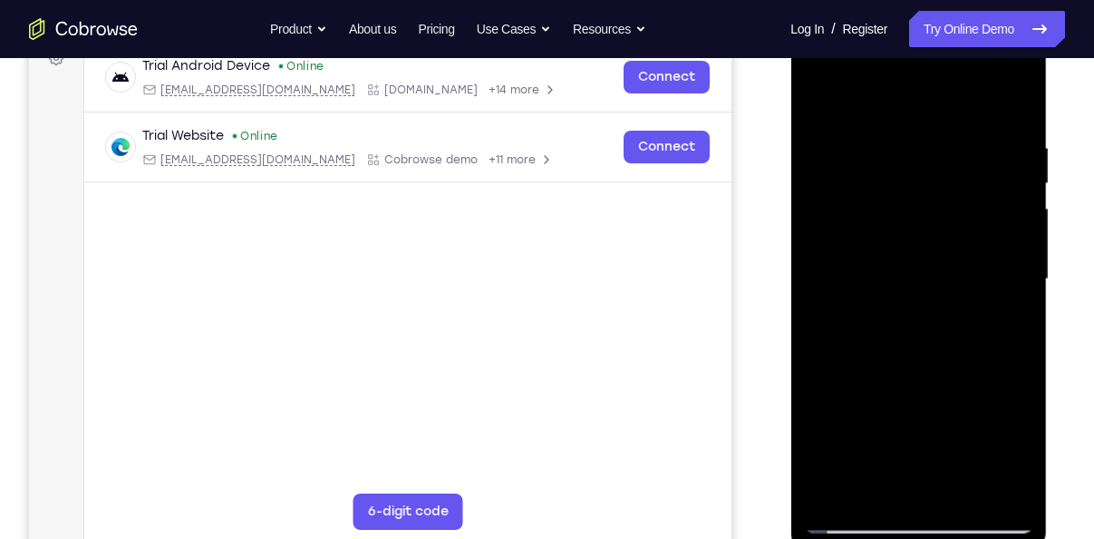
scroll to position [247, 0]
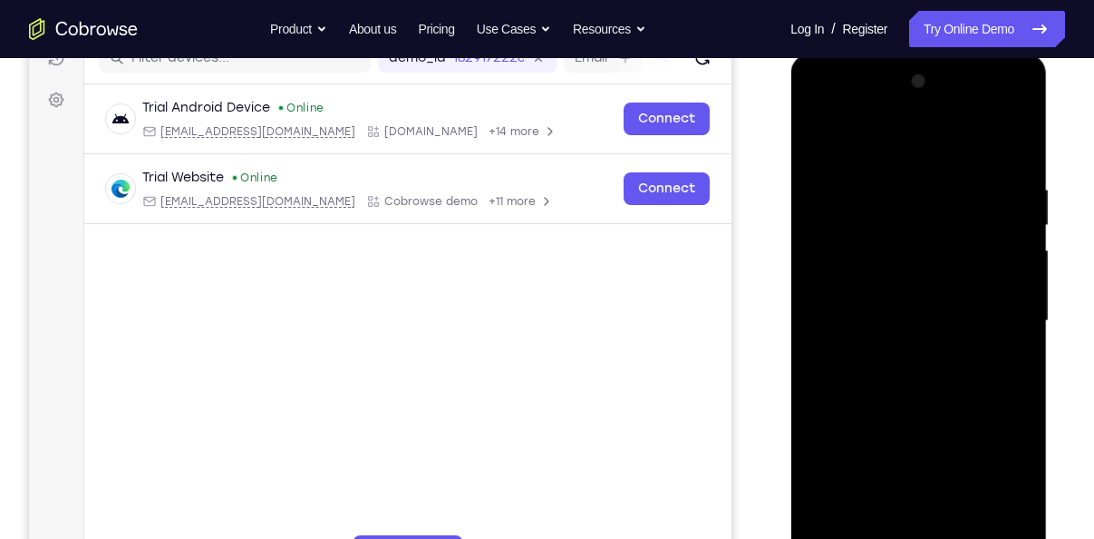
click at [819, 131] on div at bounding box center [918, 321] width 229 height 508
click at [822, 146] on div at bounding box center [918, 321] width 229 height 508
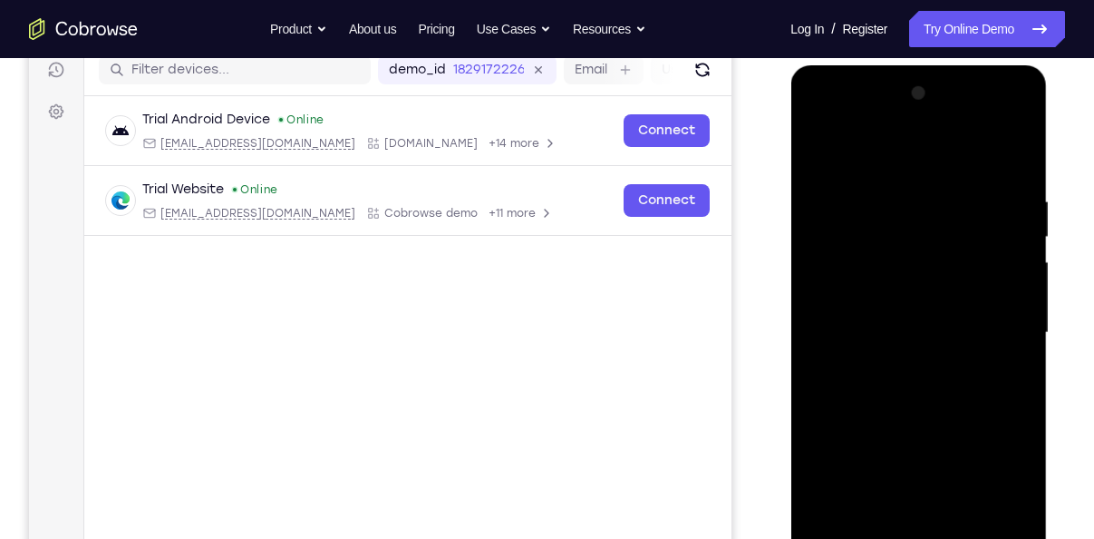
scroll to position [233, 0]
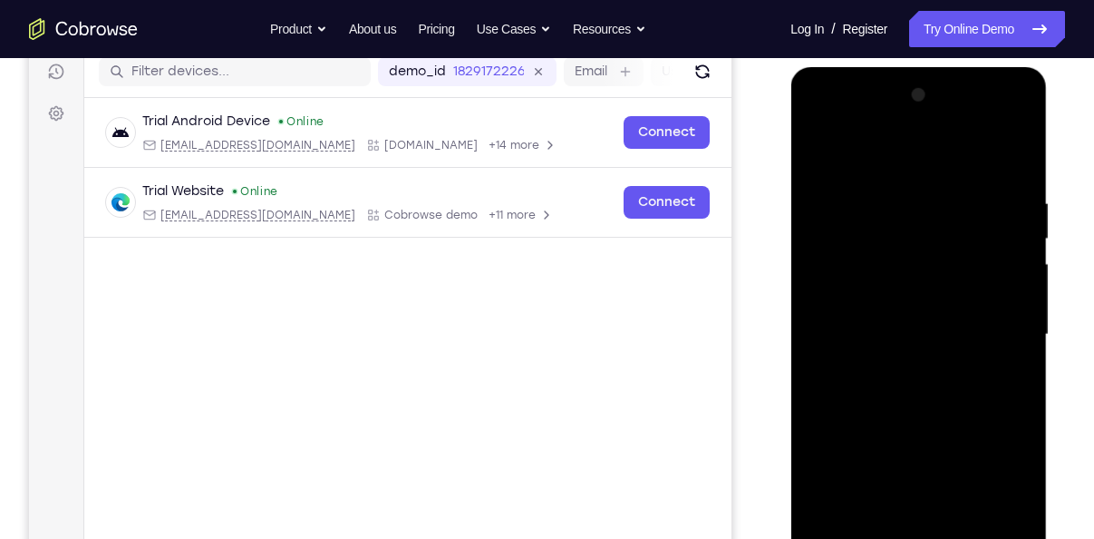
click at [886, 180] on div at bounding box center [918, 335] width 229 height 508
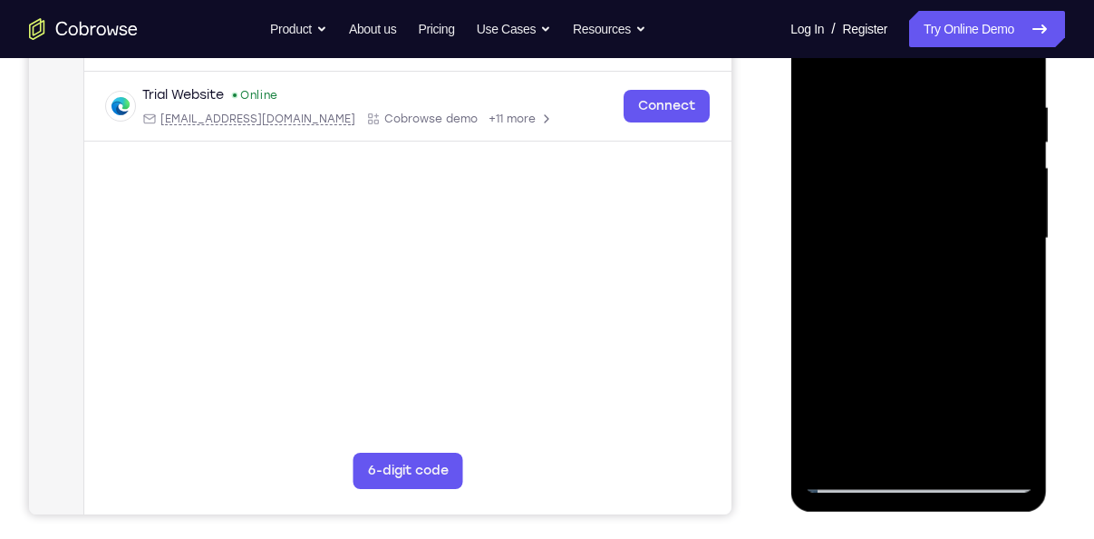
scroll to position [314, 0]
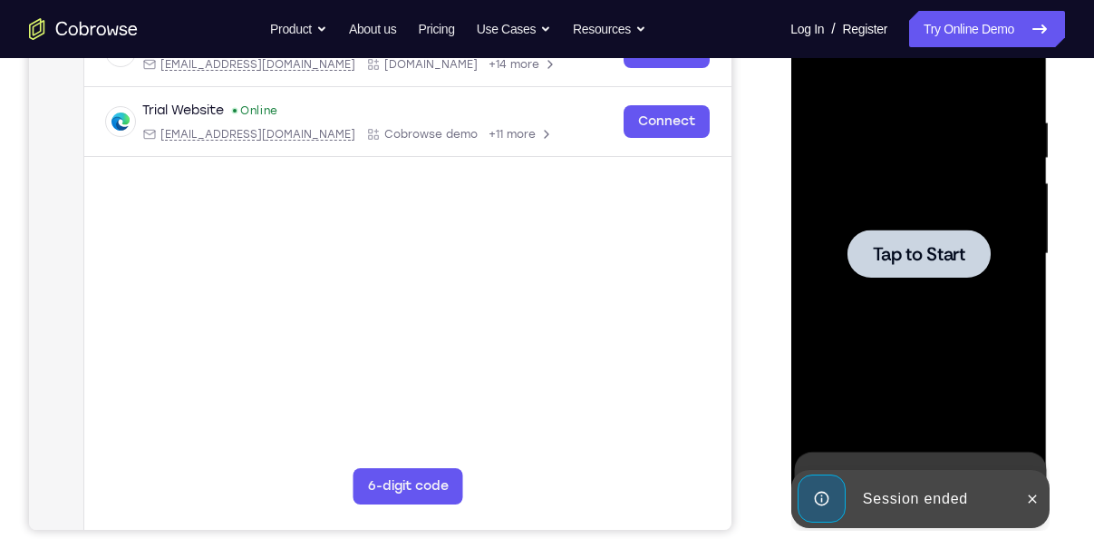
click at [975, 321] on div at bounding box center [918, 254] width 229 height 508
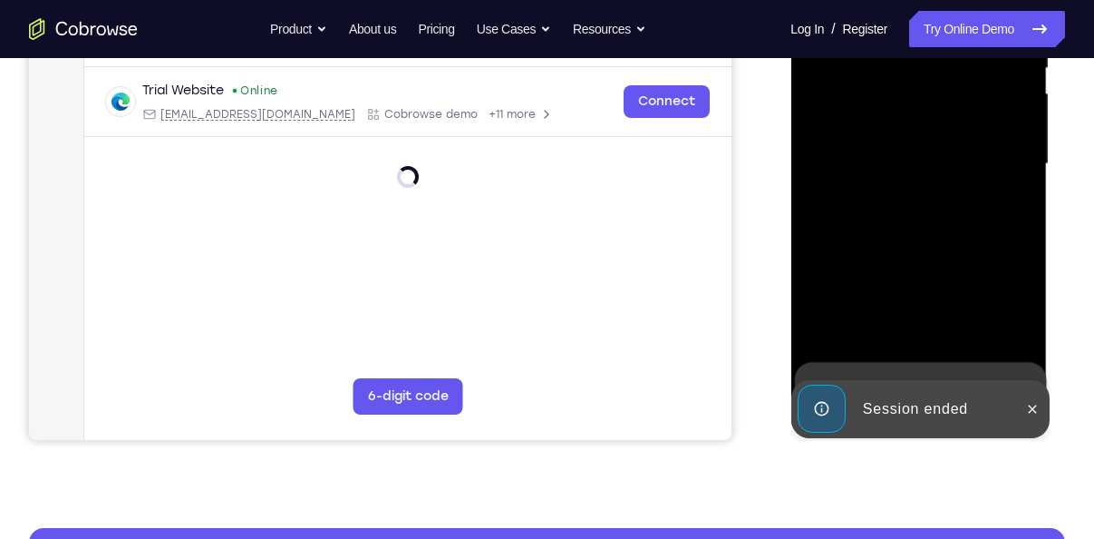
scroll to position [404, 0]
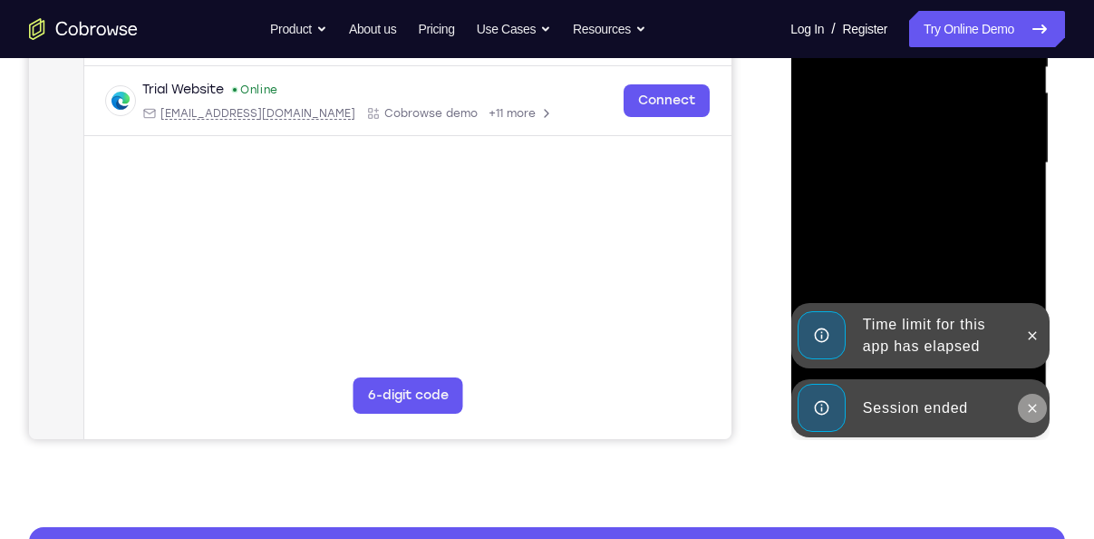
click at [1034, 404] on icon at bounding box center [1032, 408] width 15 height 15
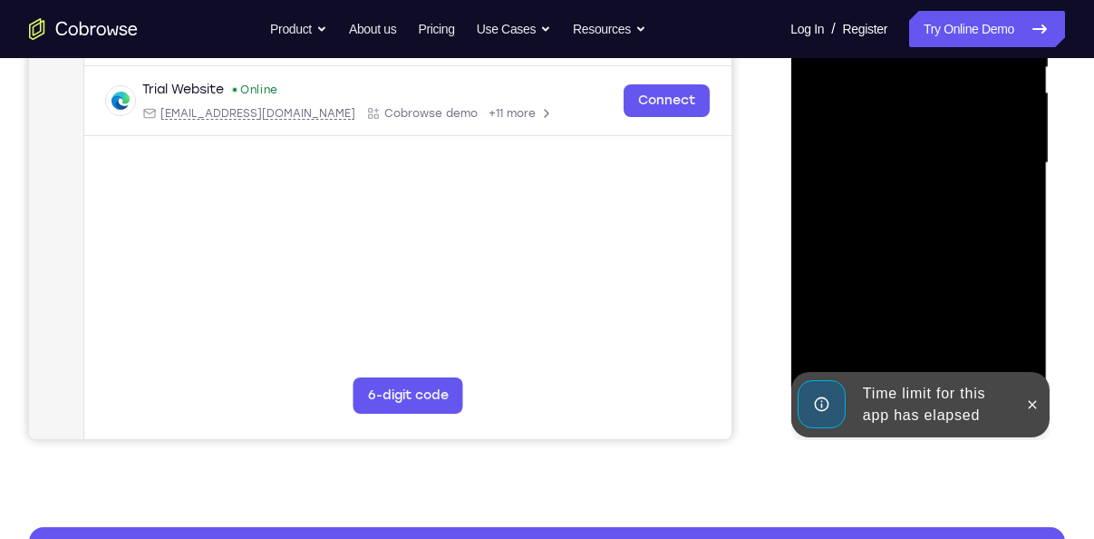
click at [924, 411] on div "Time limit for this app has elapsed" at bounding box center [920, 404] width 258 height 65
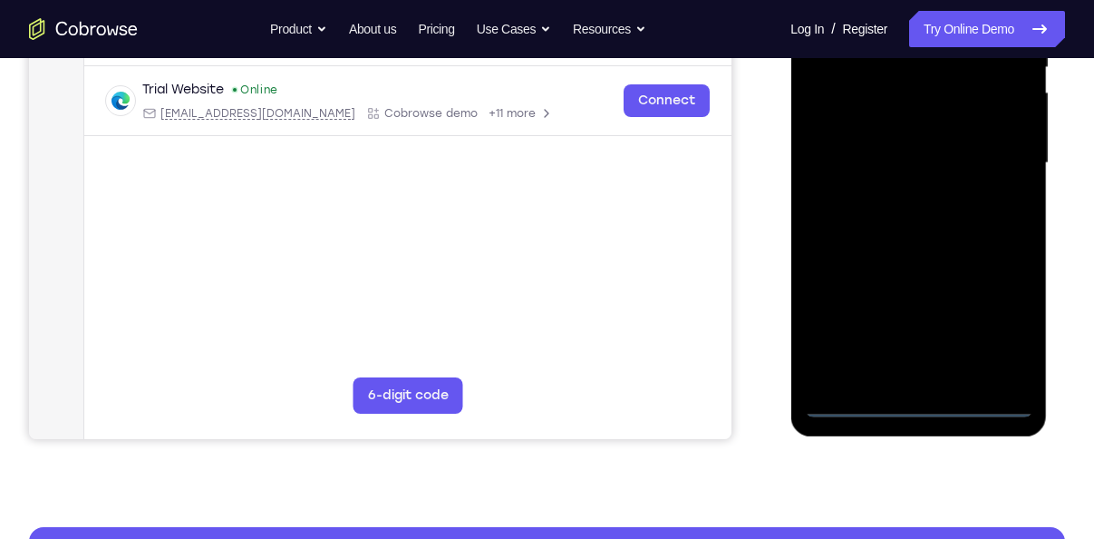
click at [924, 411] on div at bounding box center [918, 163] width 229 height 508
click at [1009, 316] on div at bounding box center [918, 163] width 229 height 508
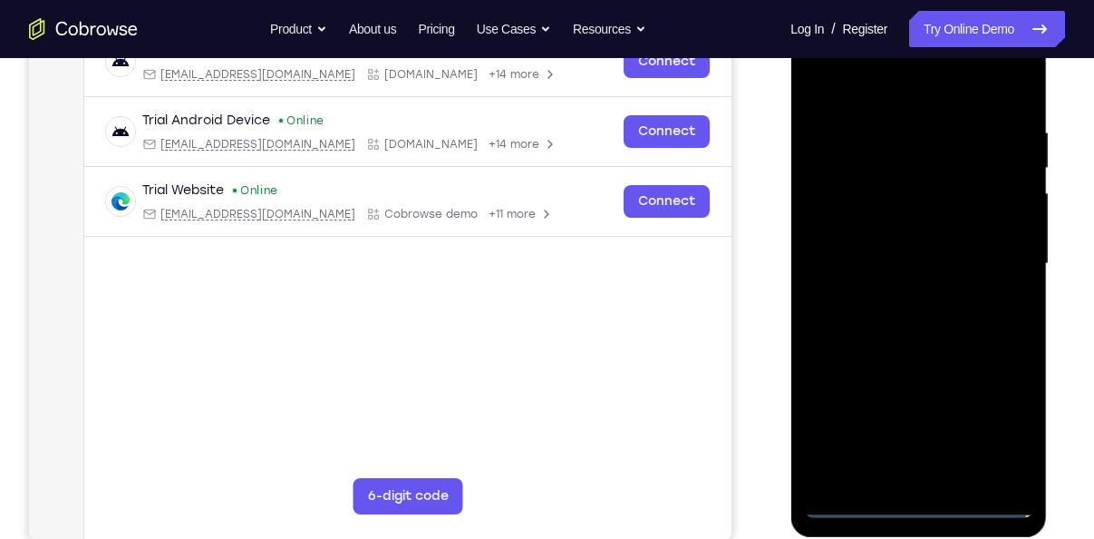
scroll to position [303, 0]
click at [913, 91] on div at bounding box center [918, 265] width 229 height 508
click at [987, 274] on div at bounding box center [918, 265] width 229 height 508
click at [900, 294] on div at bounding box center [918, 265] width 229 height 508
click at [874, 248] on div at bounding box center [918, 265] width 229 height 508
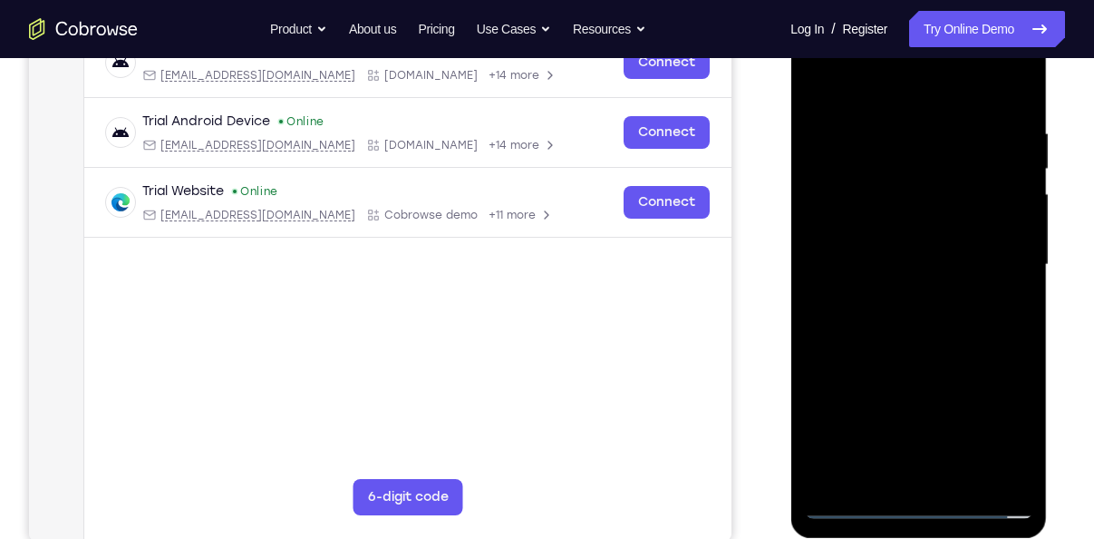
click at [884, 229] on div at bounding box center [918, 265] width 229 height 508
click at [902, 256] on div at bounding box center [918, 265] width 229 height 508
click at [906, 325] on div at bounding box center [918, 265] width 229 height 508
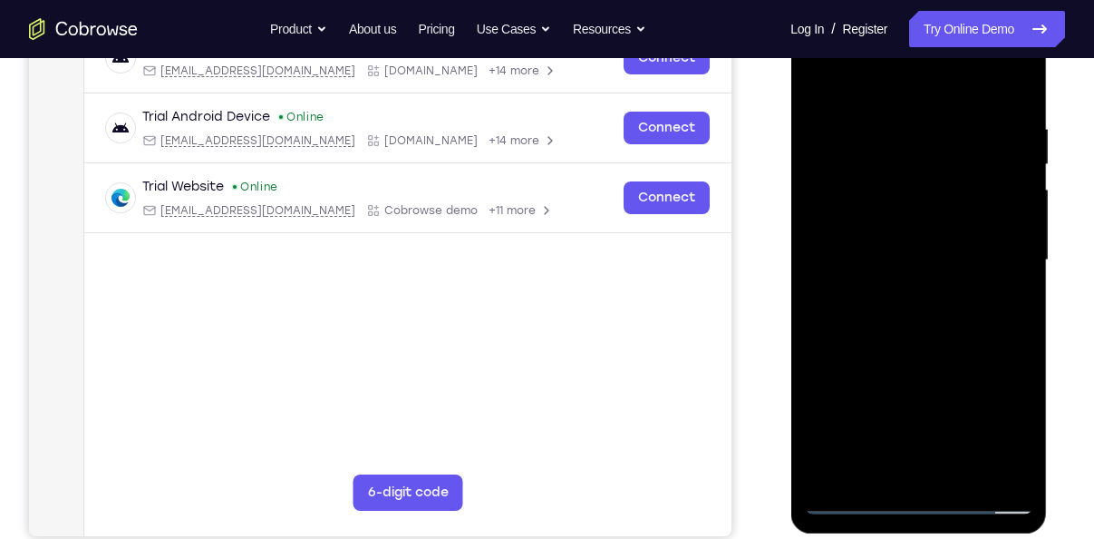
click at [907, 319] on div at bounding box center [918, 260] width 229 height 508
click at [1017, 110] on div at bounding box center [918, 260] width 229 height 508
click at [989, 127] on div at bounding box center [918, 260] width 229 height 508
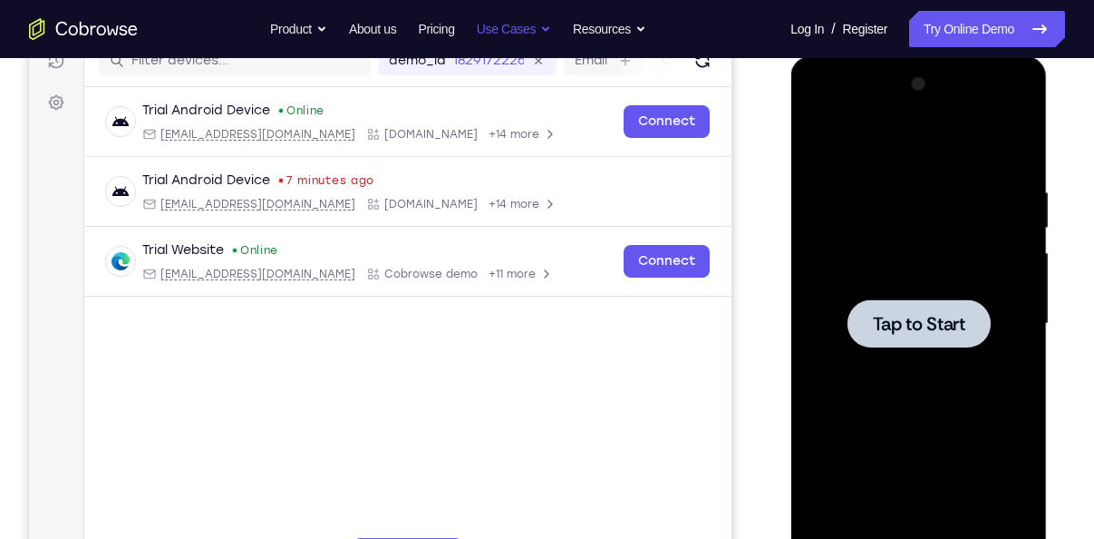
scroll to position [39, 0]
